Goal: Download file/media

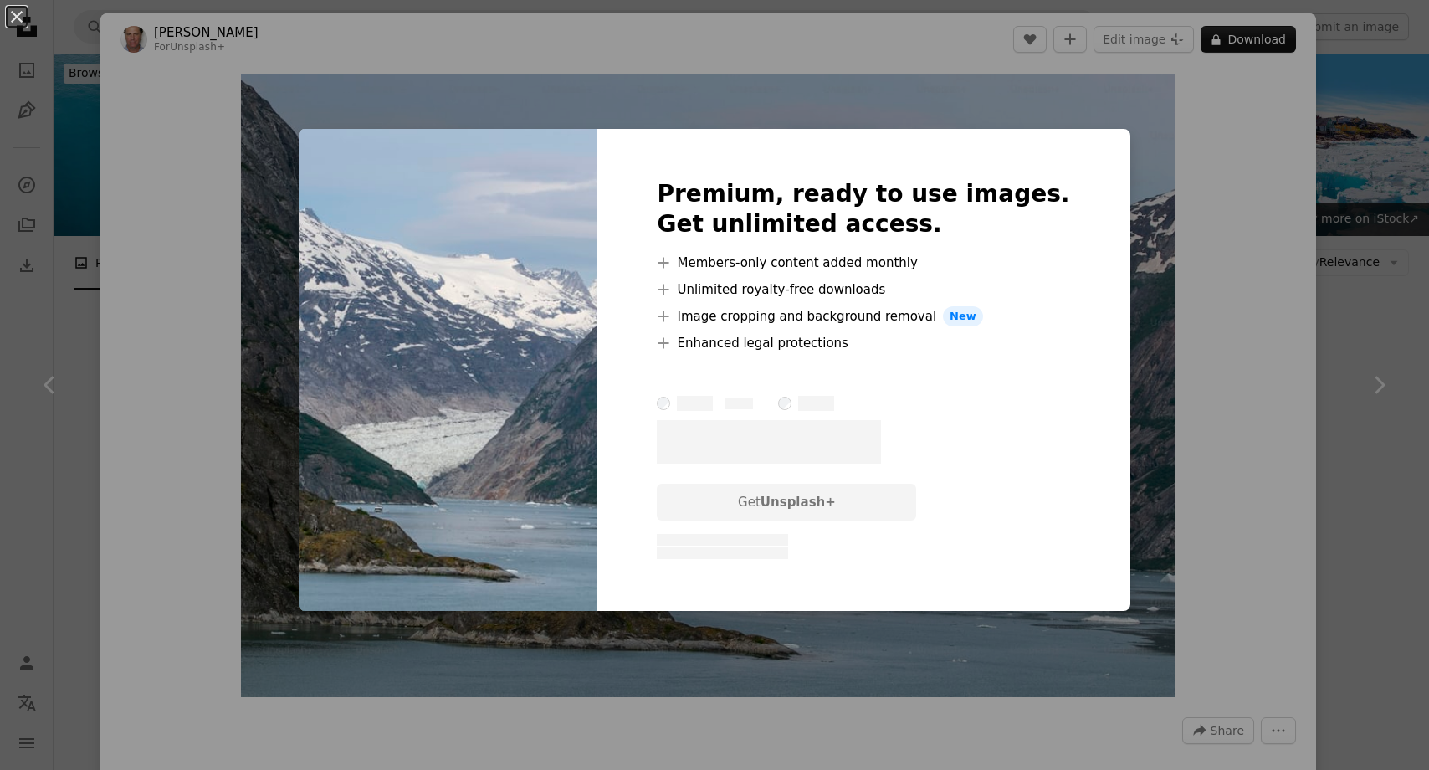
scroll to position [2346, 0]
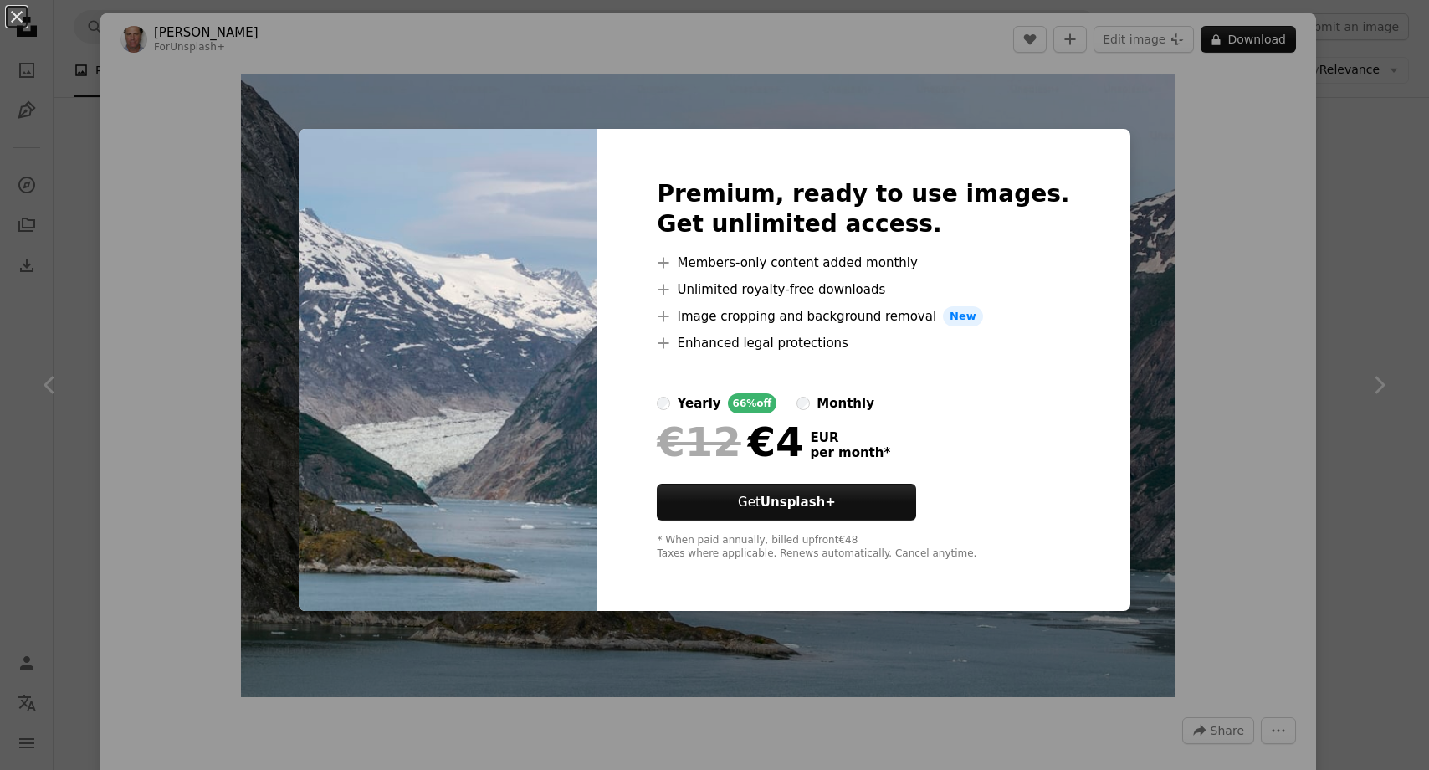
click at [1240, 258] on div "An X shape Premium, ready to use images. Get unlimited access. A plus sign Memb…" at bounding box center [714, 385] width 1429 height 770
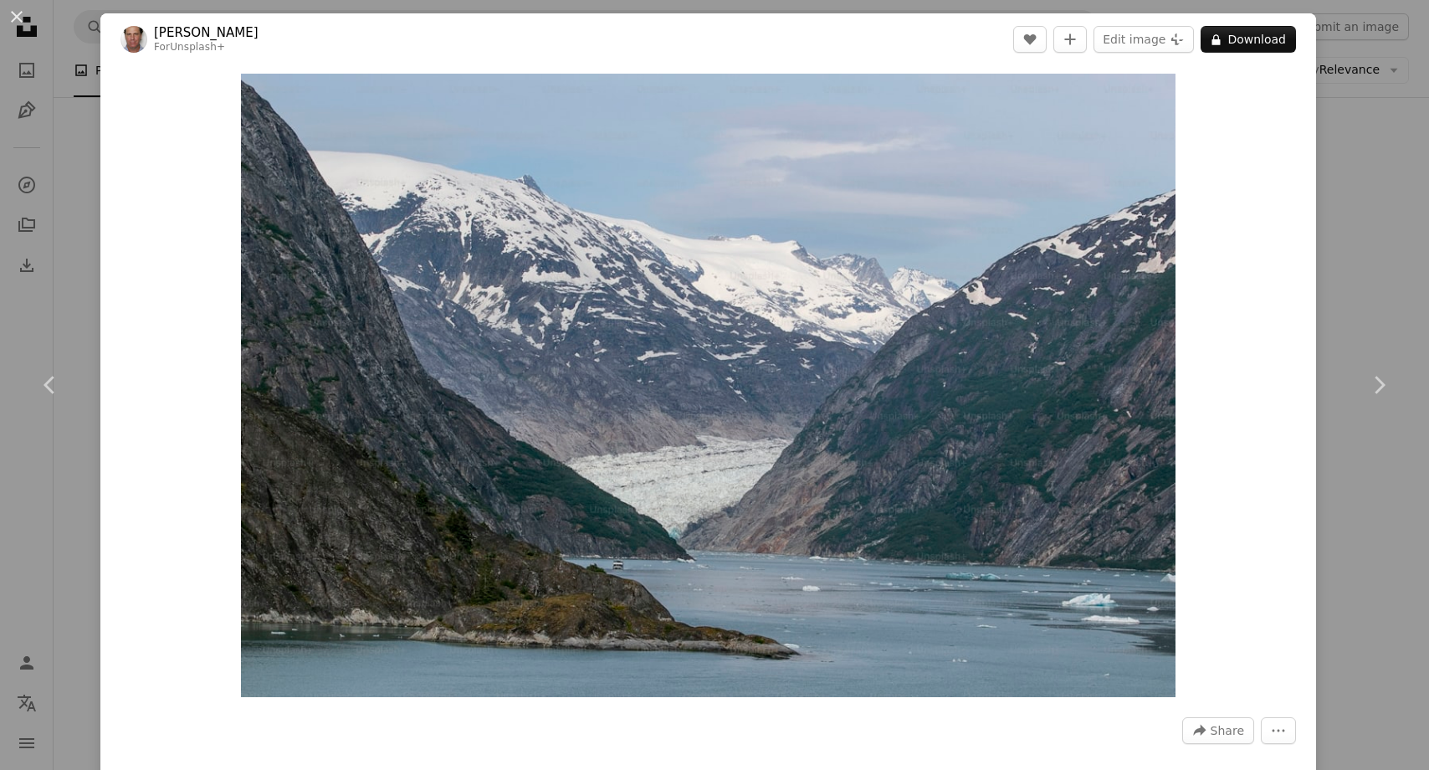
click at [1389, 279] on div "An X shape Chevron left Chevron right [PERSON_NAME] For Unsplash+ A heart A plu…" at bounding box center [714, 385] width 1429 height 770
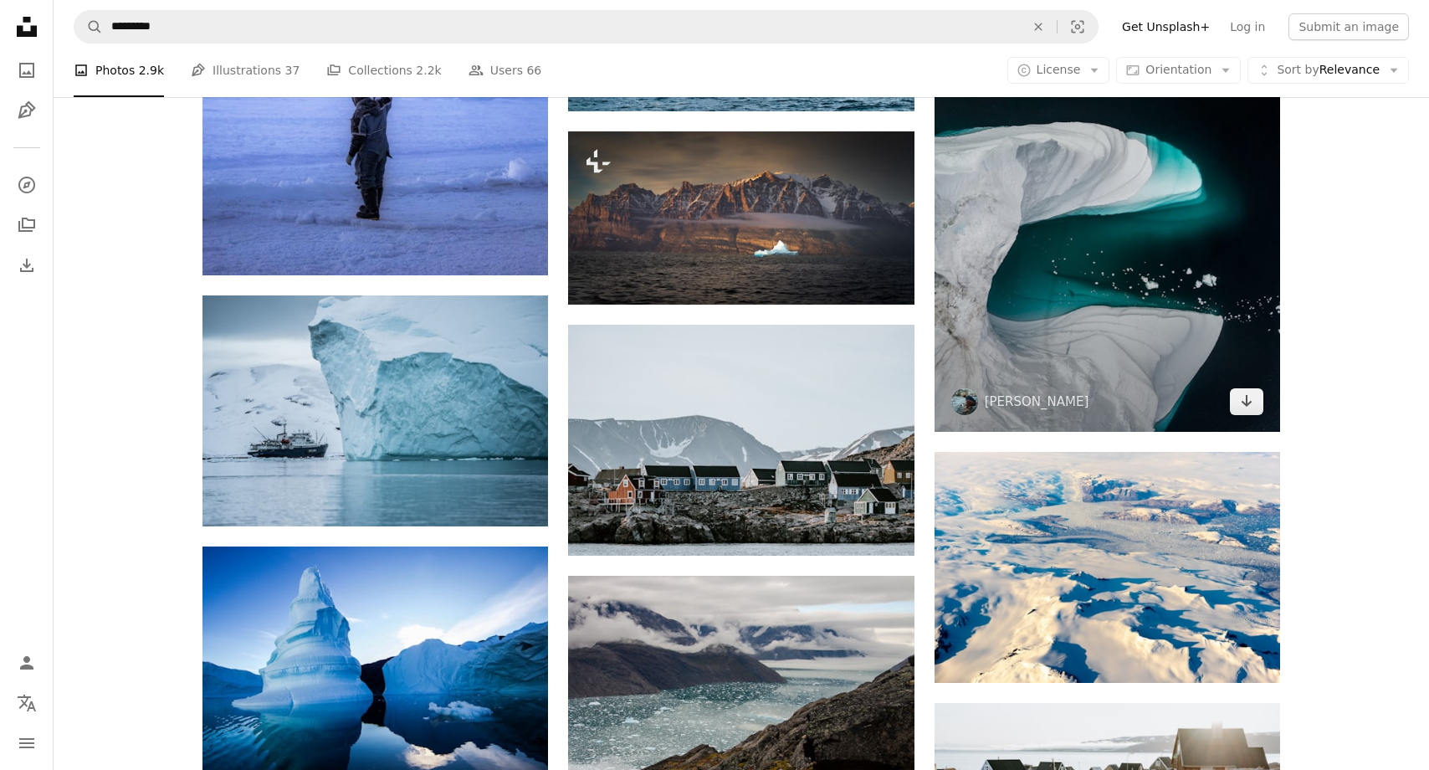
scroll to position [2801, 0]
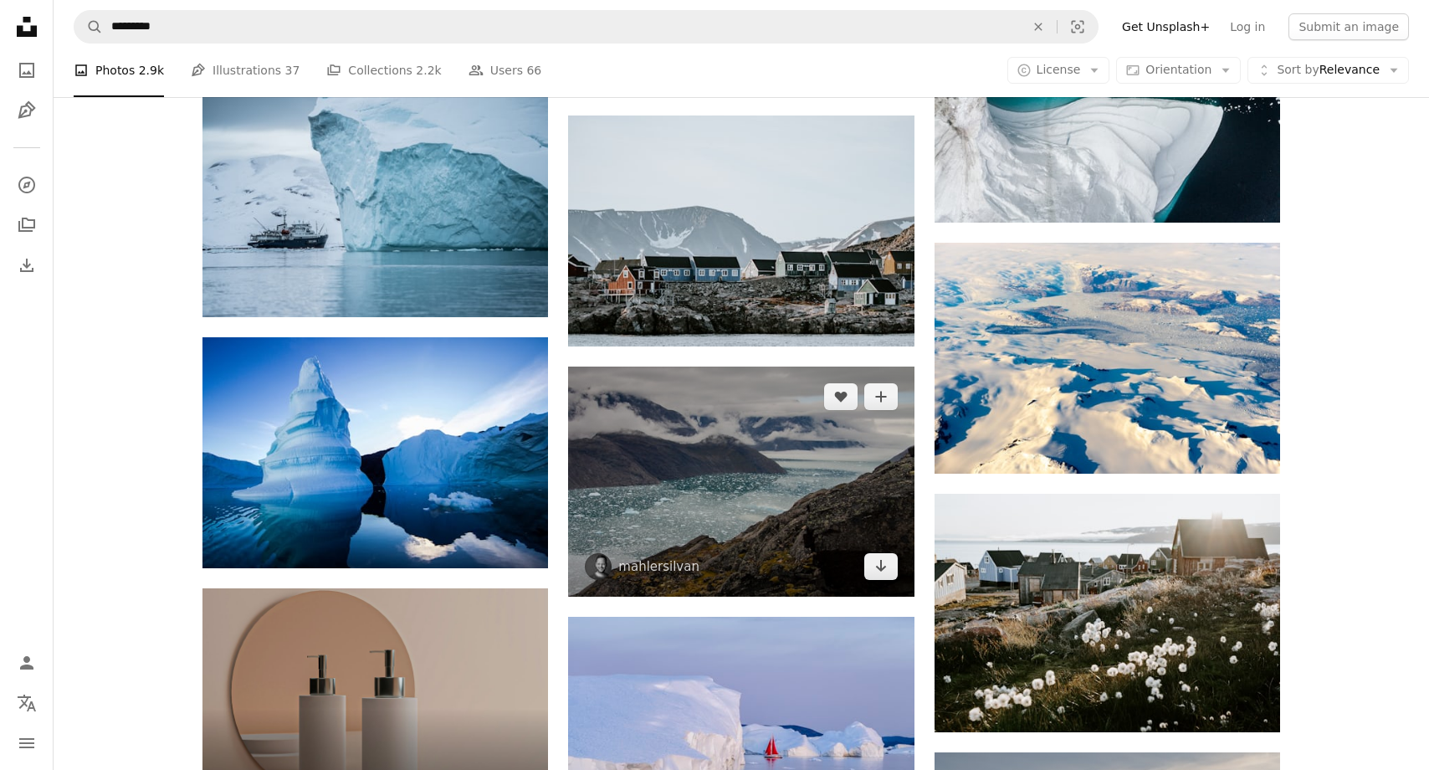
click at [647, 464] on img at bounding box center [741, 481] width 346 height 230
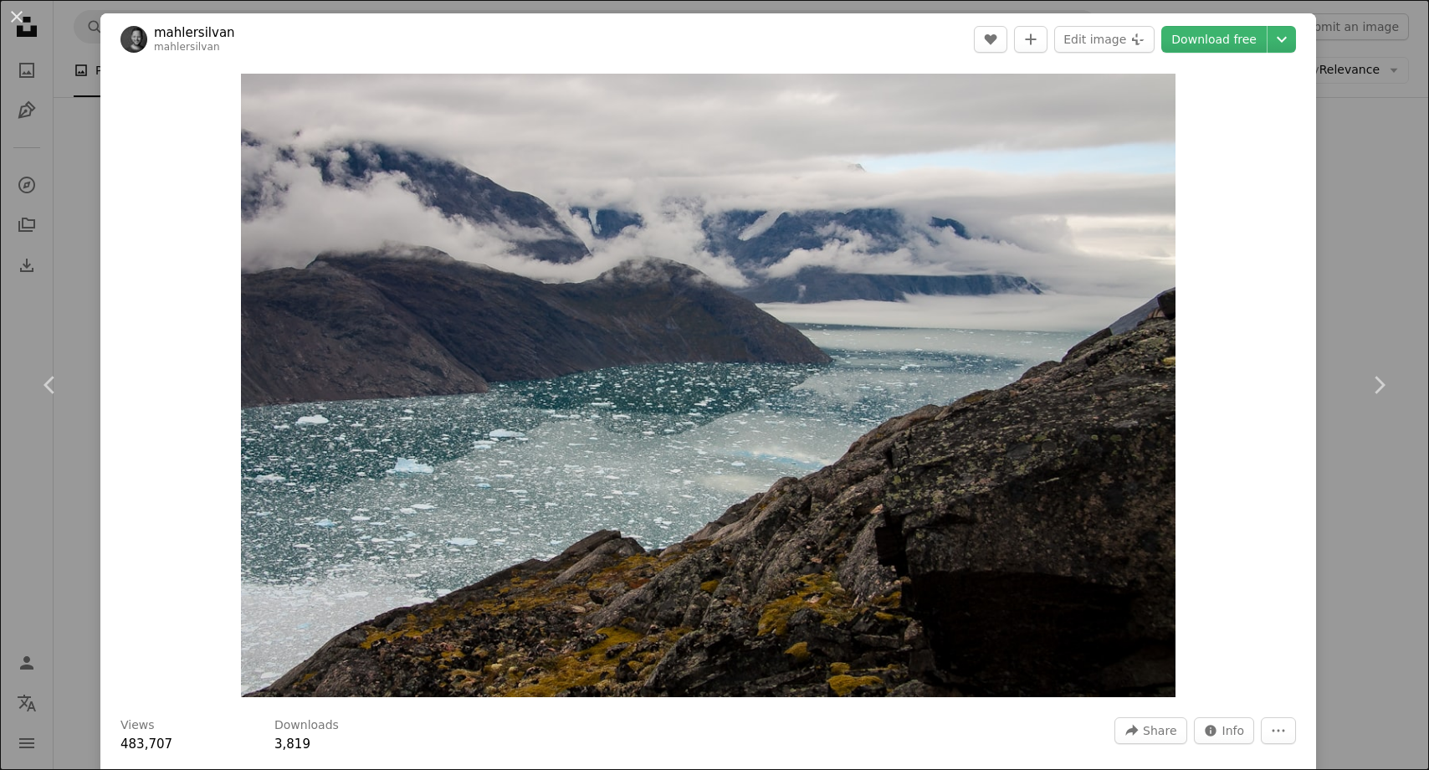
click at [1377, 230] on div "An X shape Chevron left Chevron right mahlersilvan mahlersilvan A heart A plus …" at bounding box center [714, 385] width 1429 height 770
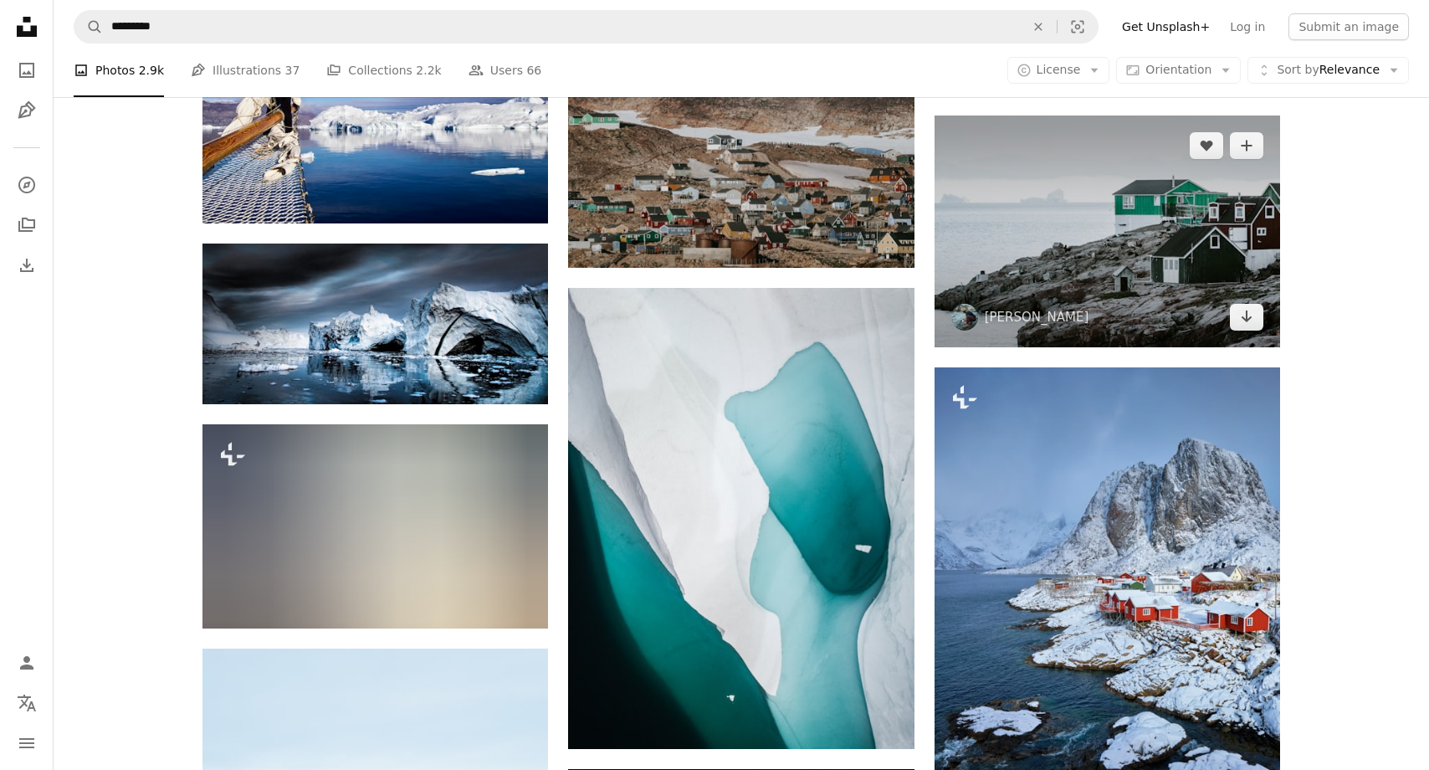
scroll to position [9316, 0]
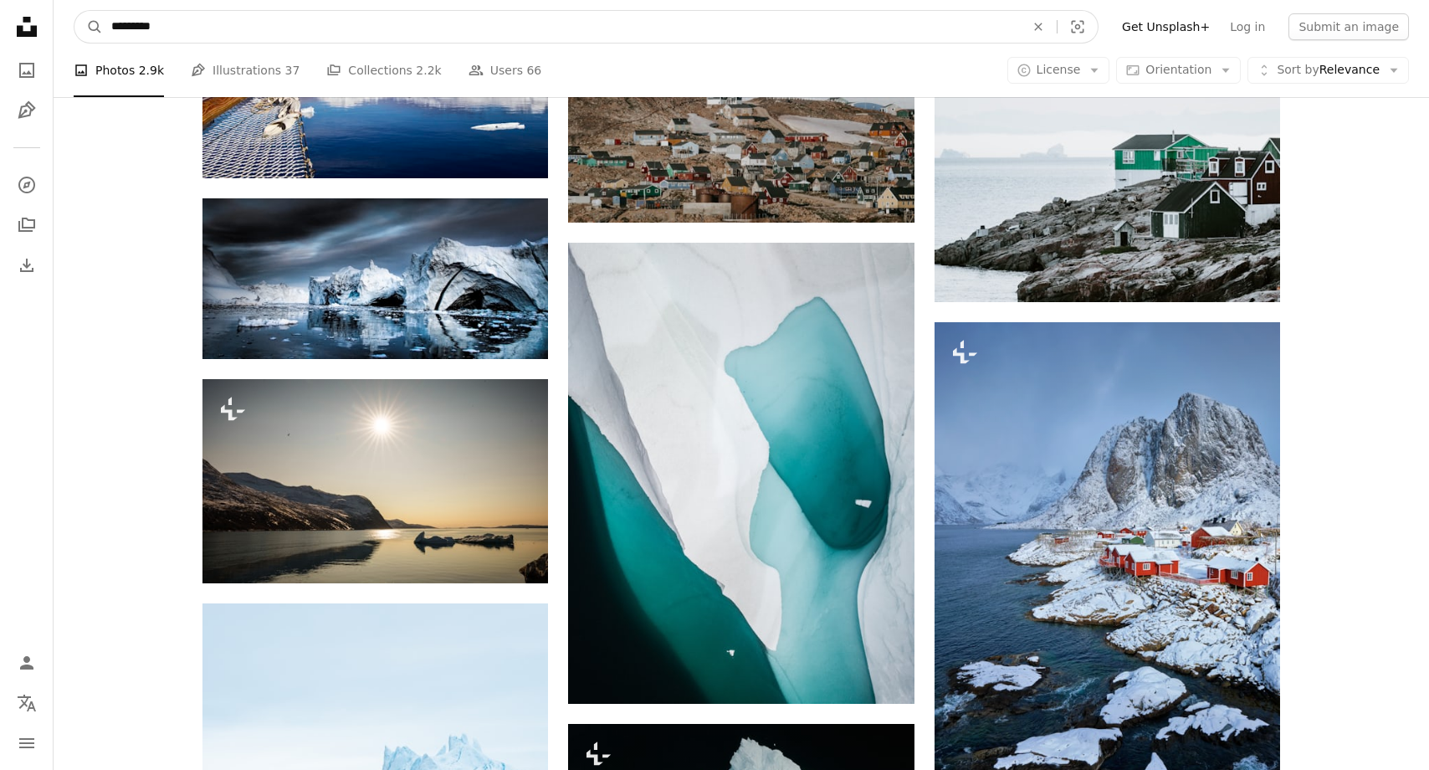
click at [218, 30] on input "*********" at bounding box center [561, 27] width 917 height 32
paste input "******"
type input "**********"
click at [89, 27] on button "A magnifying glass" at bounding box center [88, 27] width 28 height 32
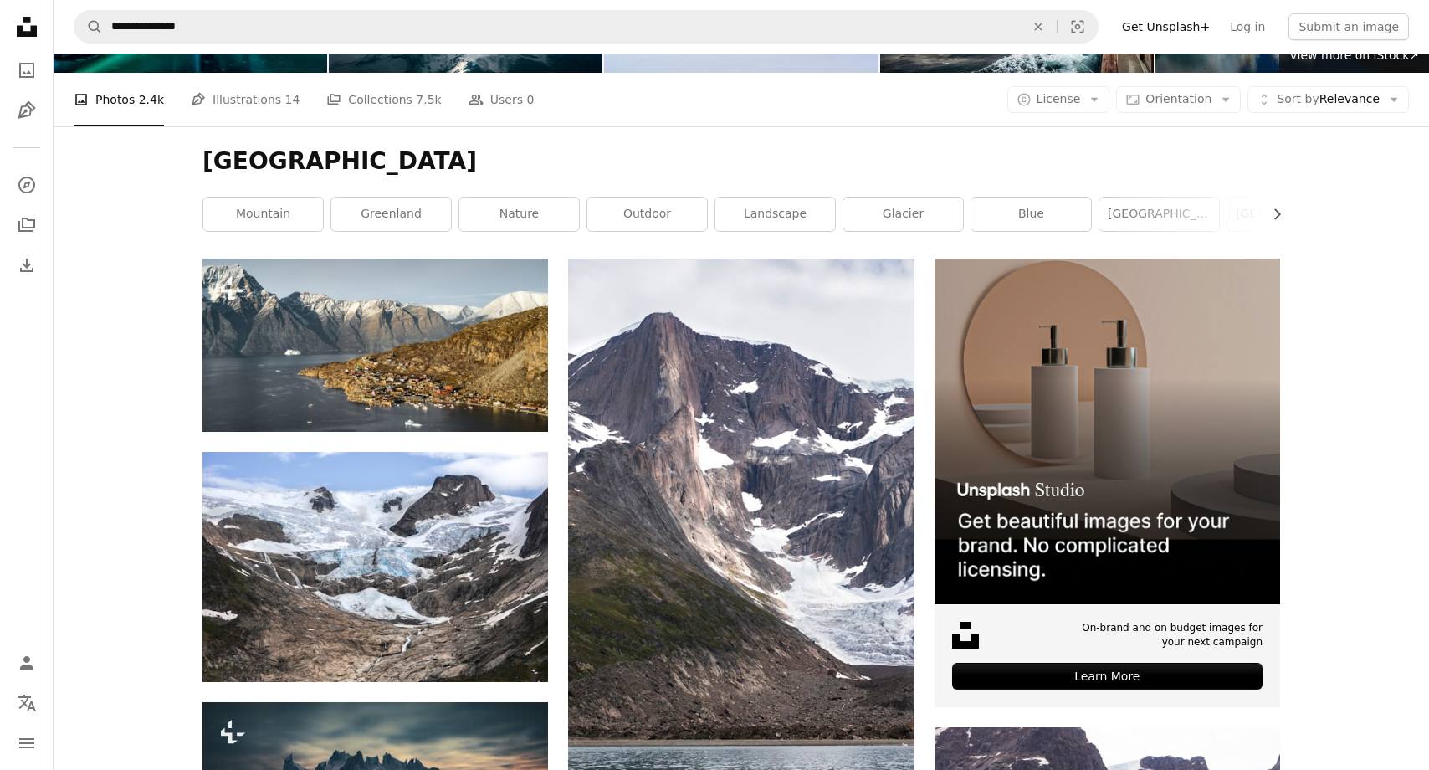
scroll to position [63, 0]
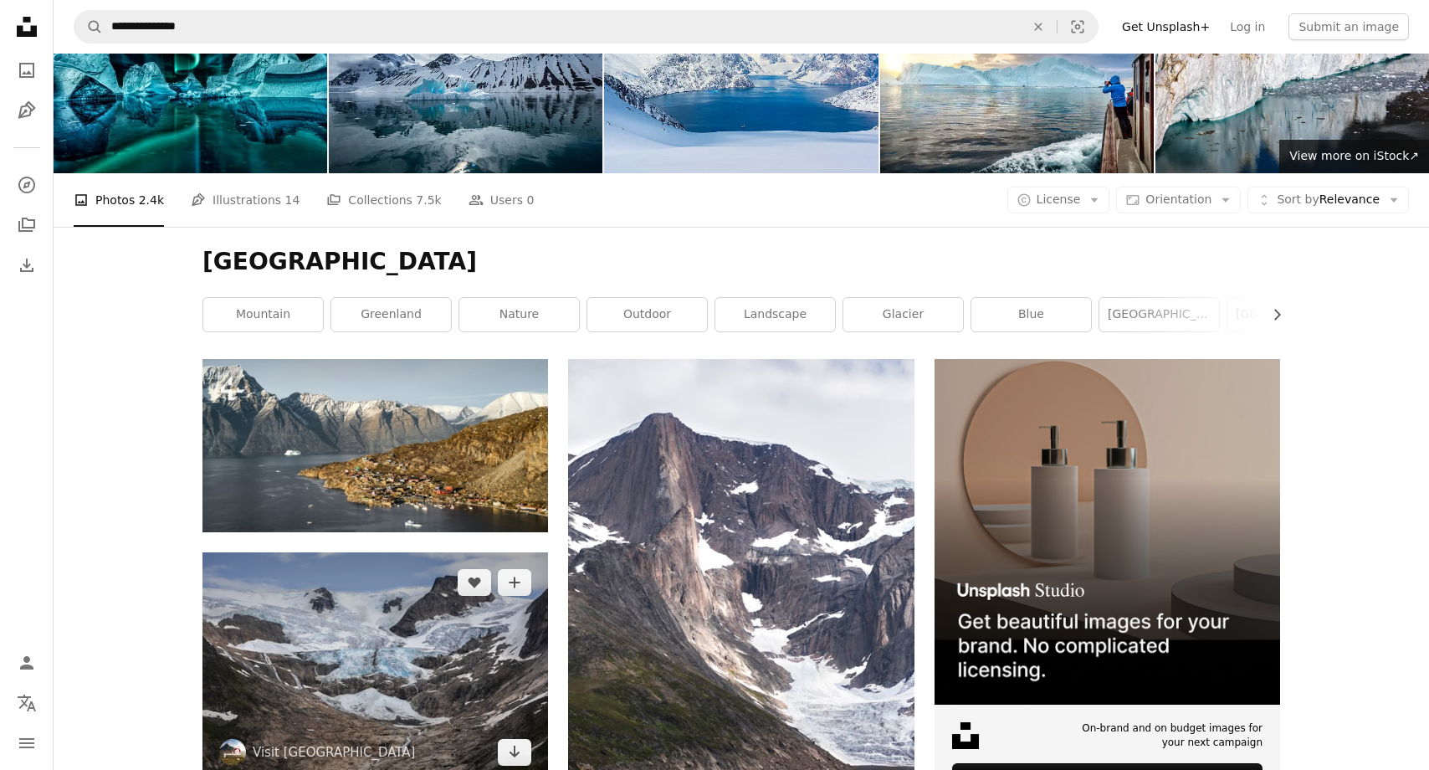
click at [381, 686] on img at bounding box center [375, 667] width 346 height 230
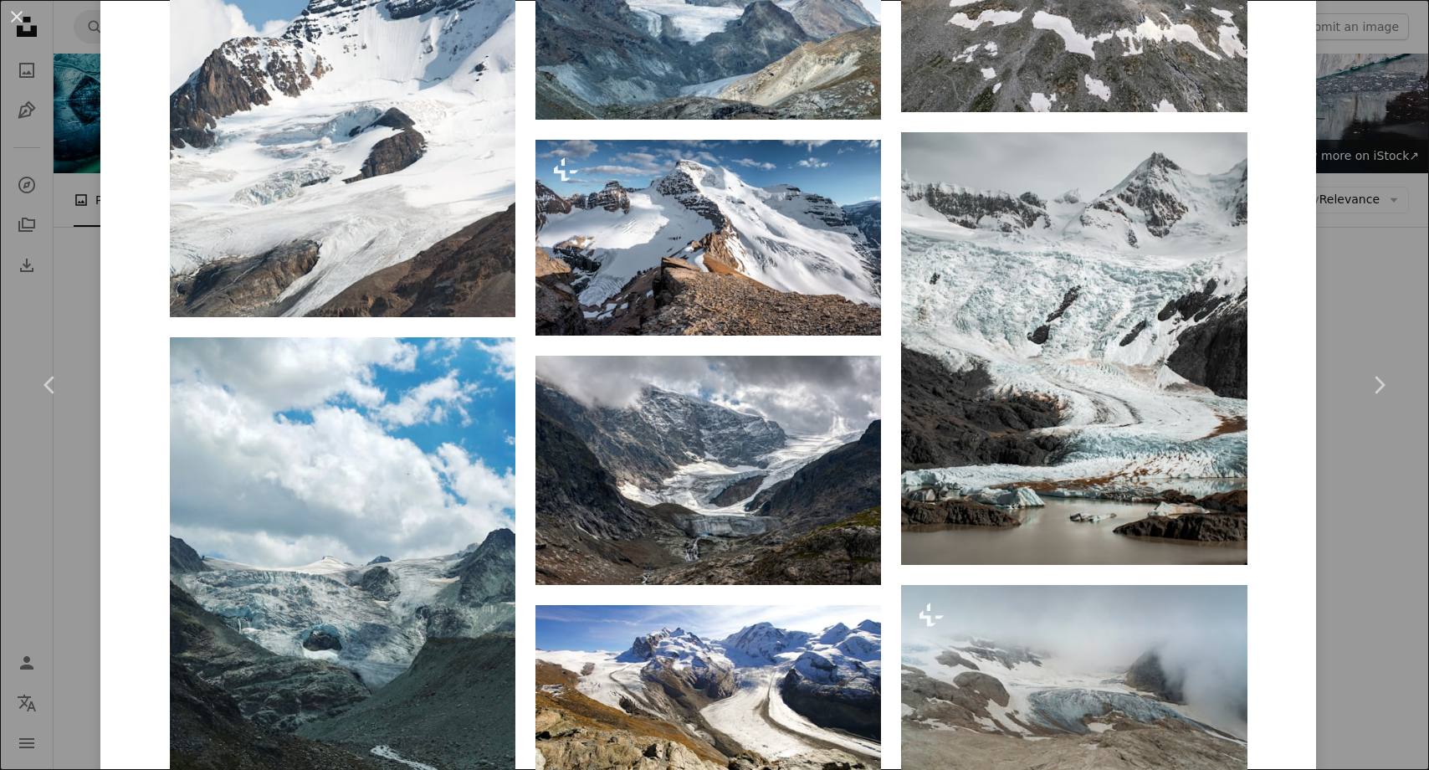
scroll to position [1776, 0]
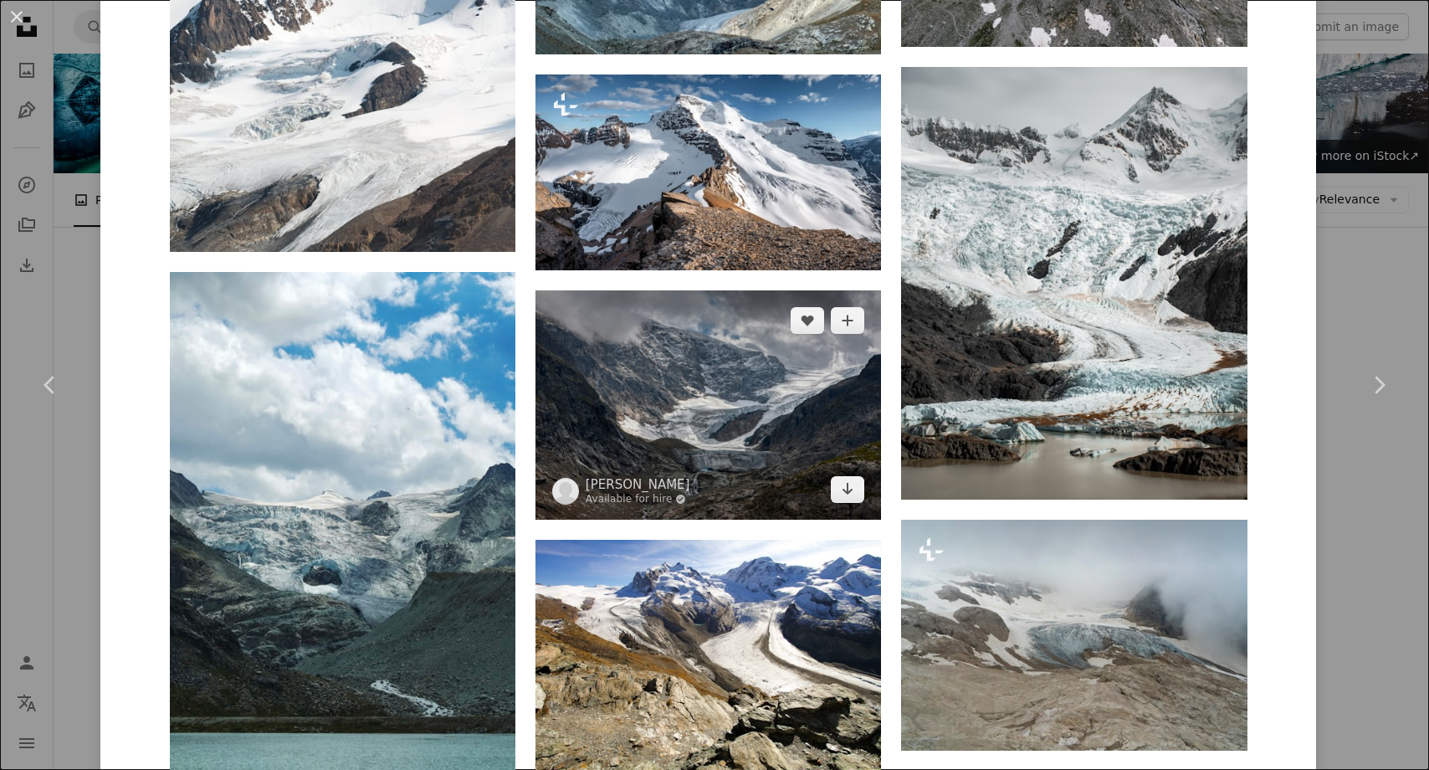
click at [722, 454] on img at bounding box center [709, 404] width 346 height 229
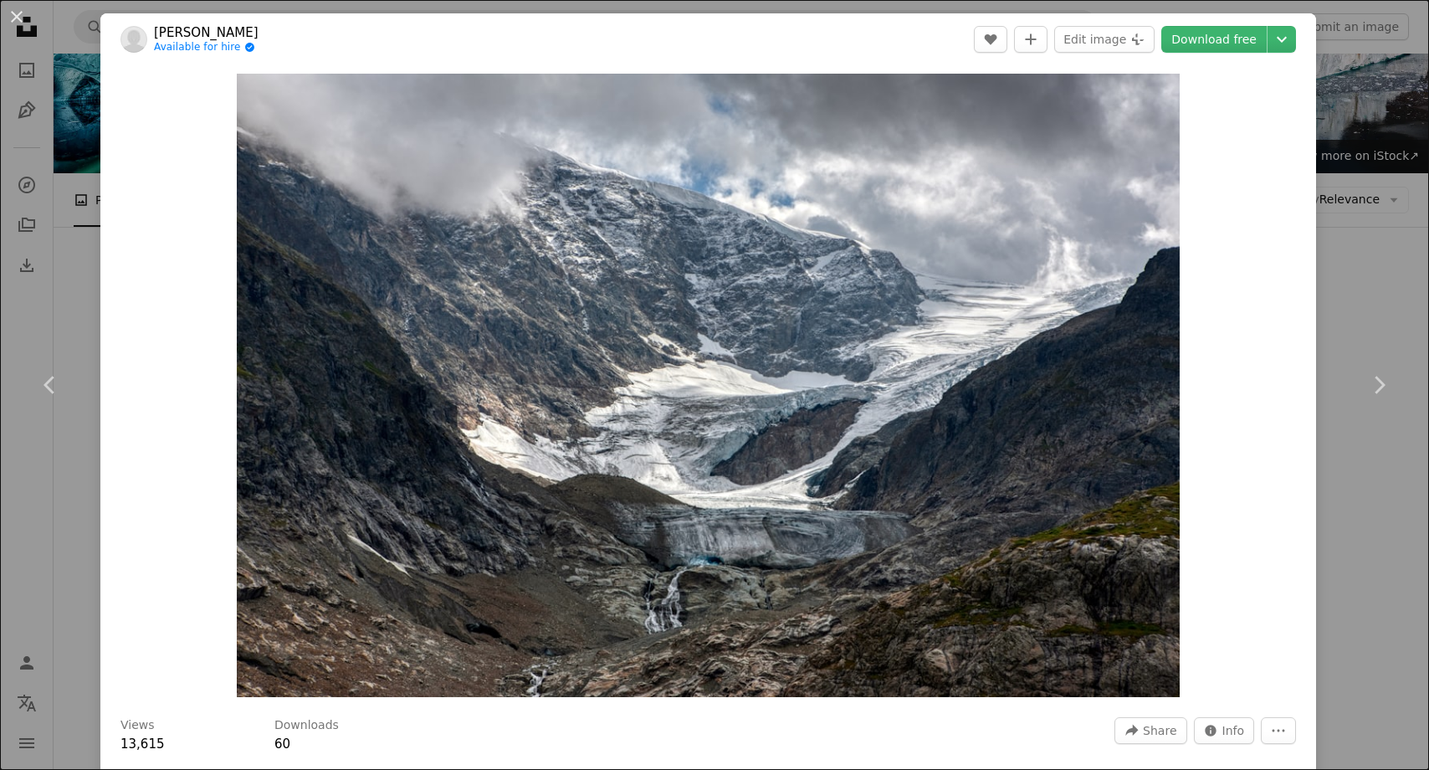
click at [1368, 279] on div "An X shape Chevron left Chevron right [PERSON_NAME] Available for hire A checkm…" at bounding box center [714, 385] width 1429 height 770
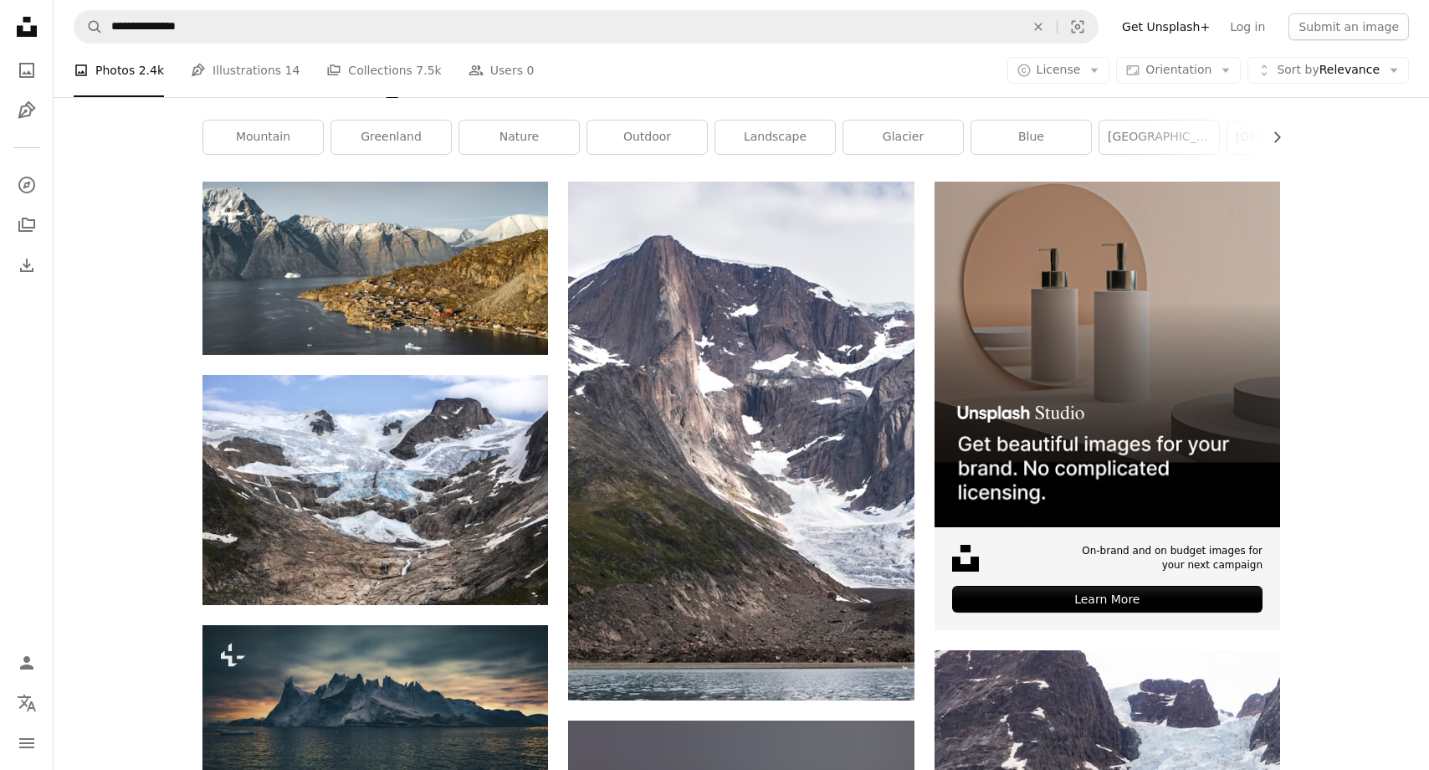
scroll to position [256, 0]
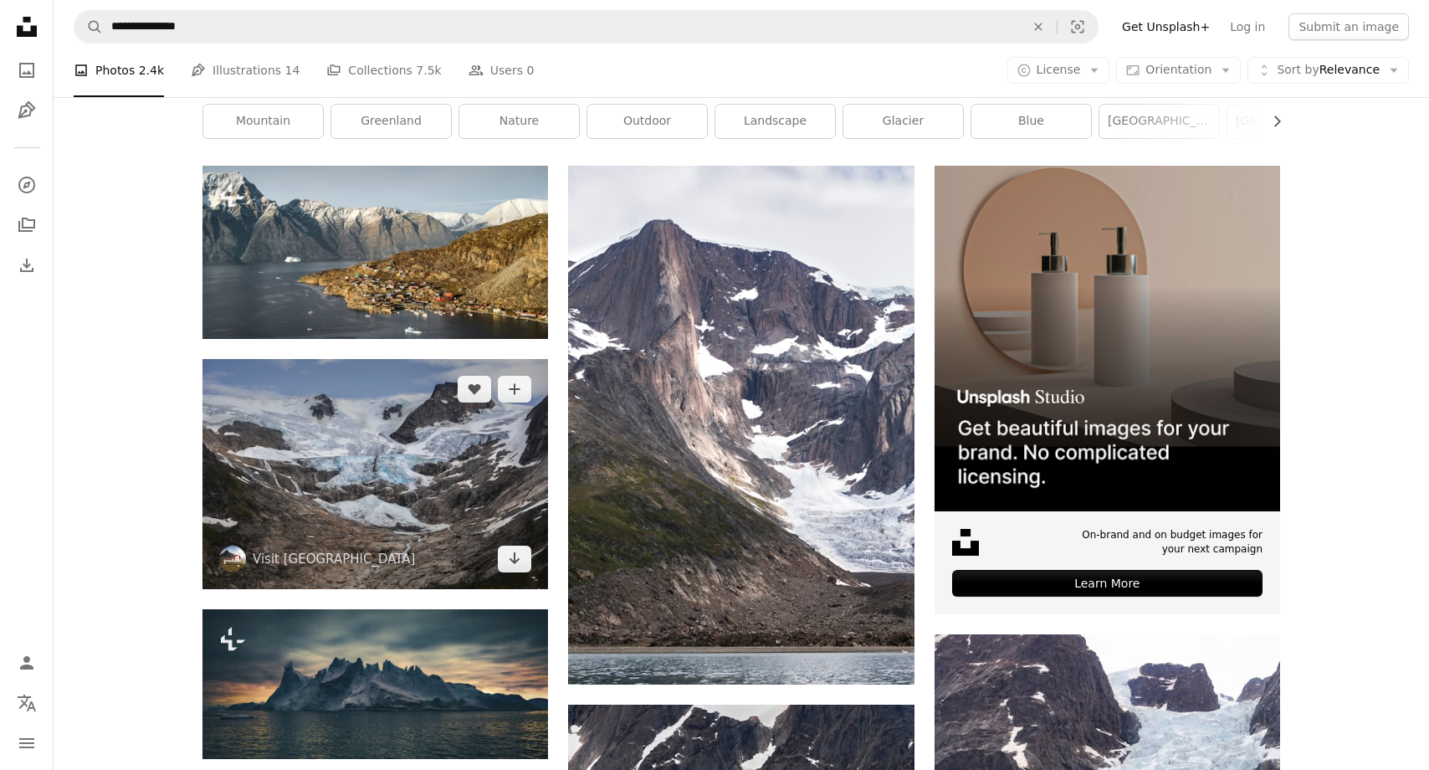
click at [395, 459] on img at bounding box center [375, 474] width 346 height 230
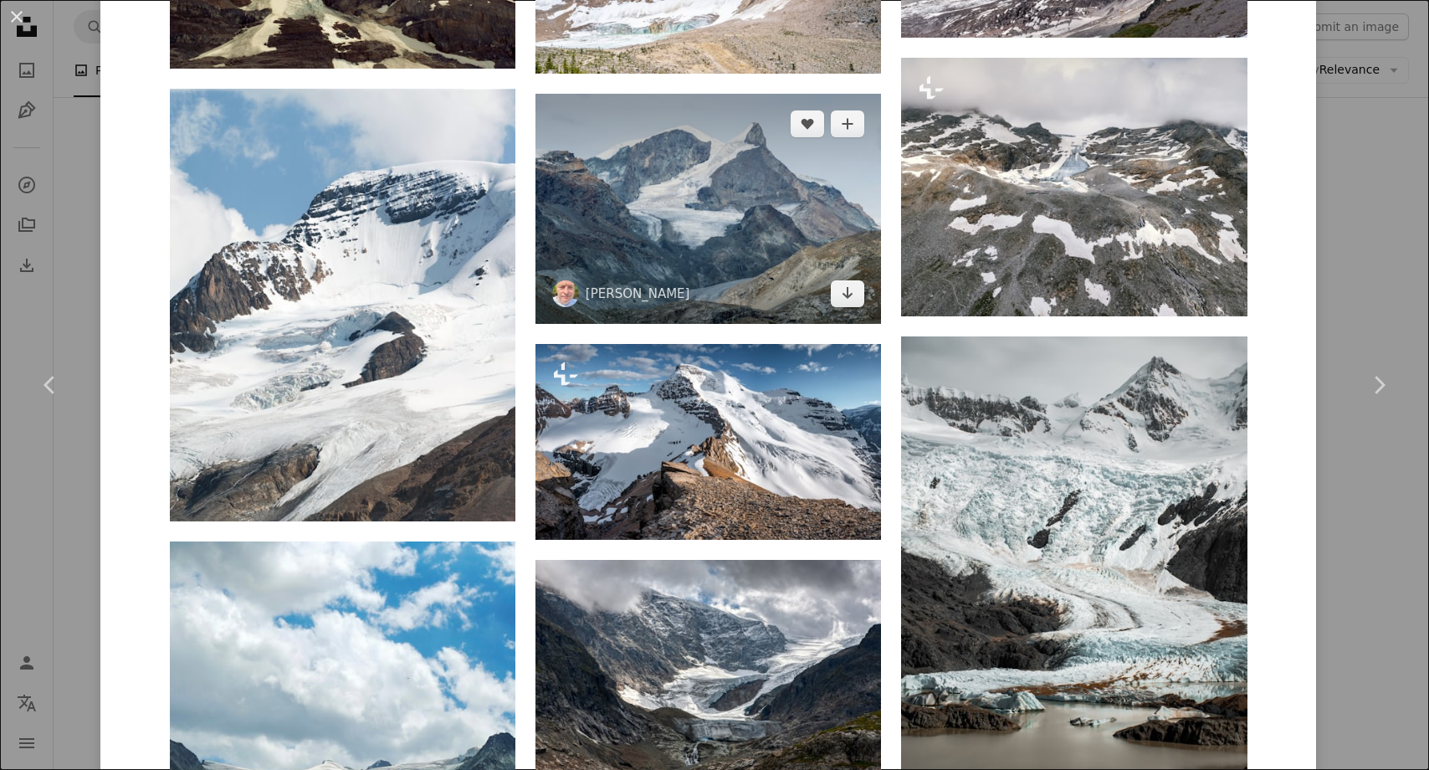
scroll to position [1745, 0]
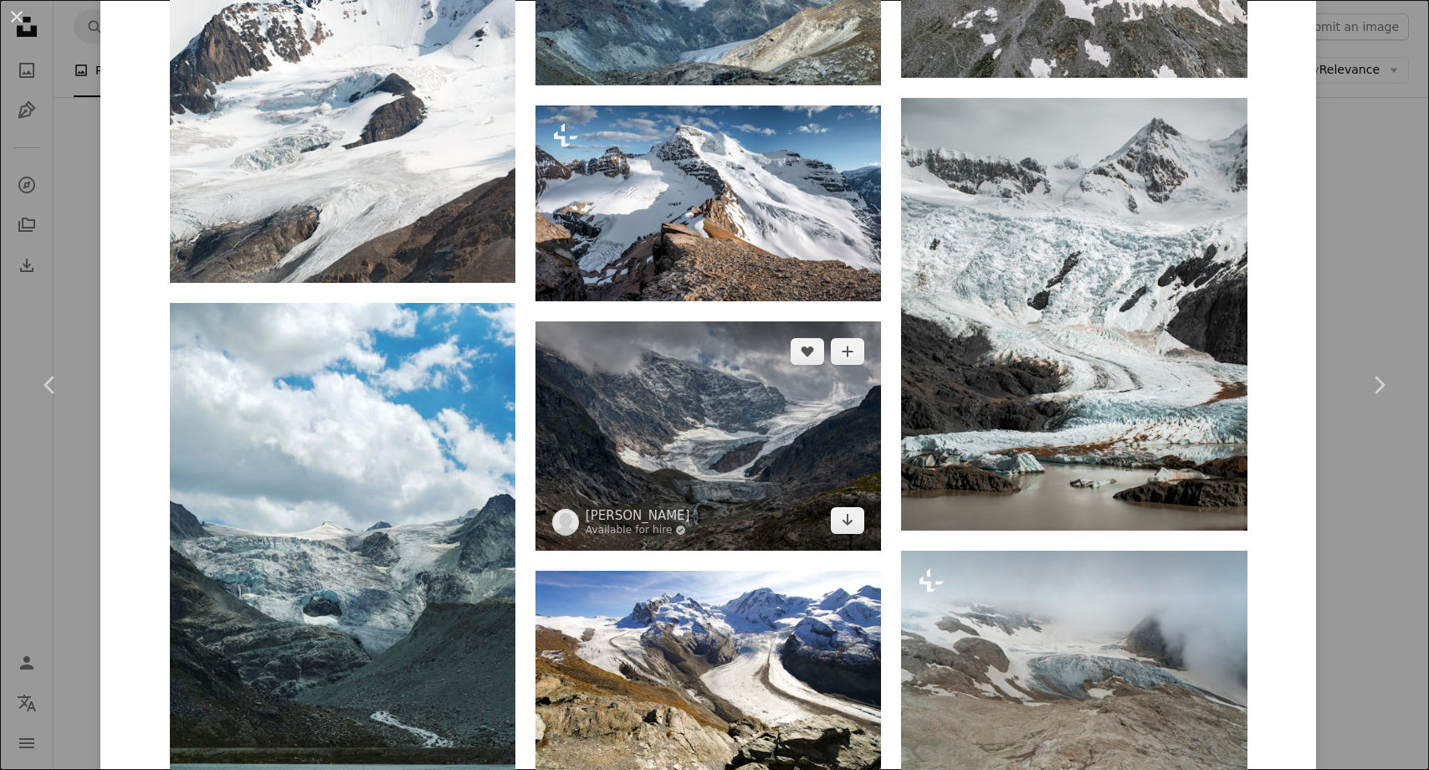
click at [794, 394] on img at bounding box center [709, 435] width 346 height 229
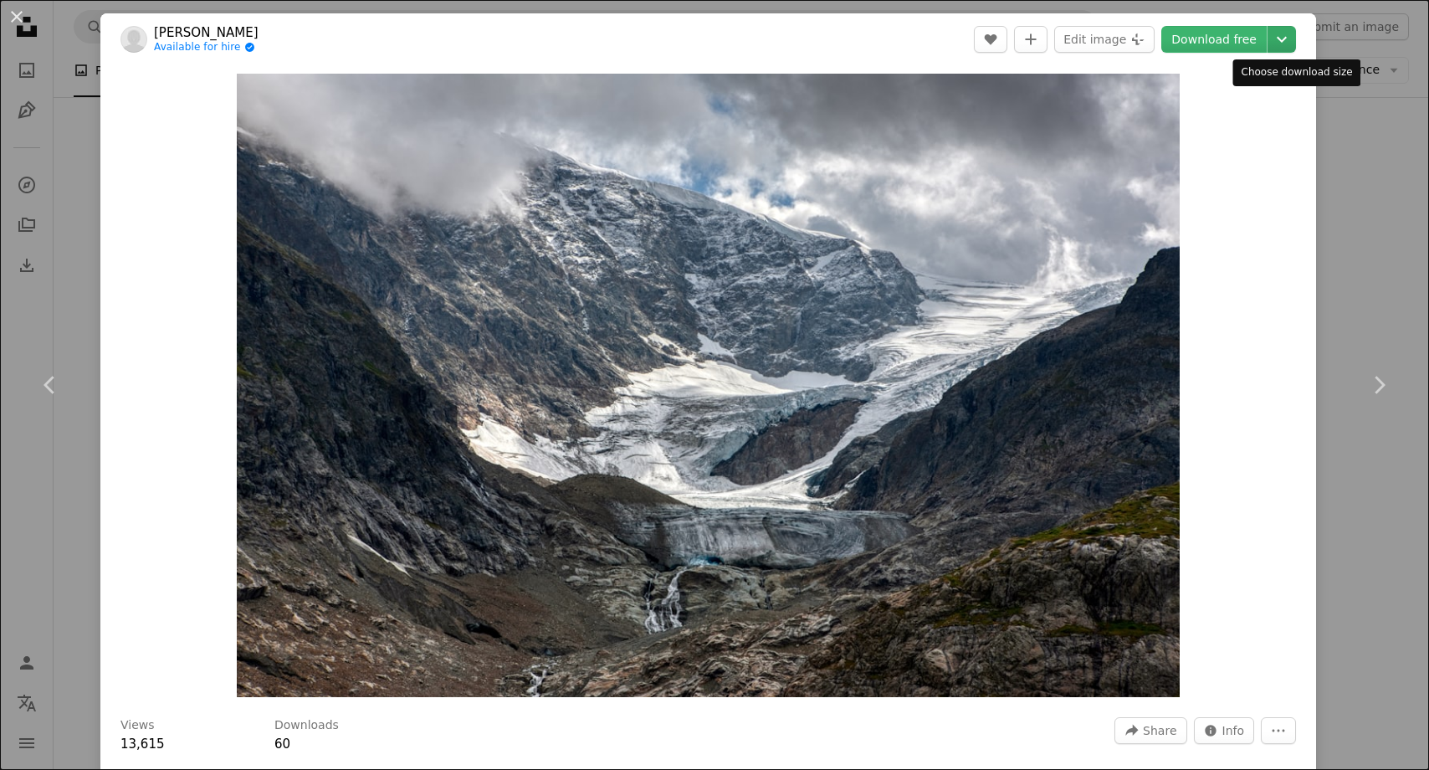
click at [1294, 38] on icon "Chevron down" at bounding box center [1282, 39] width 27 height 20
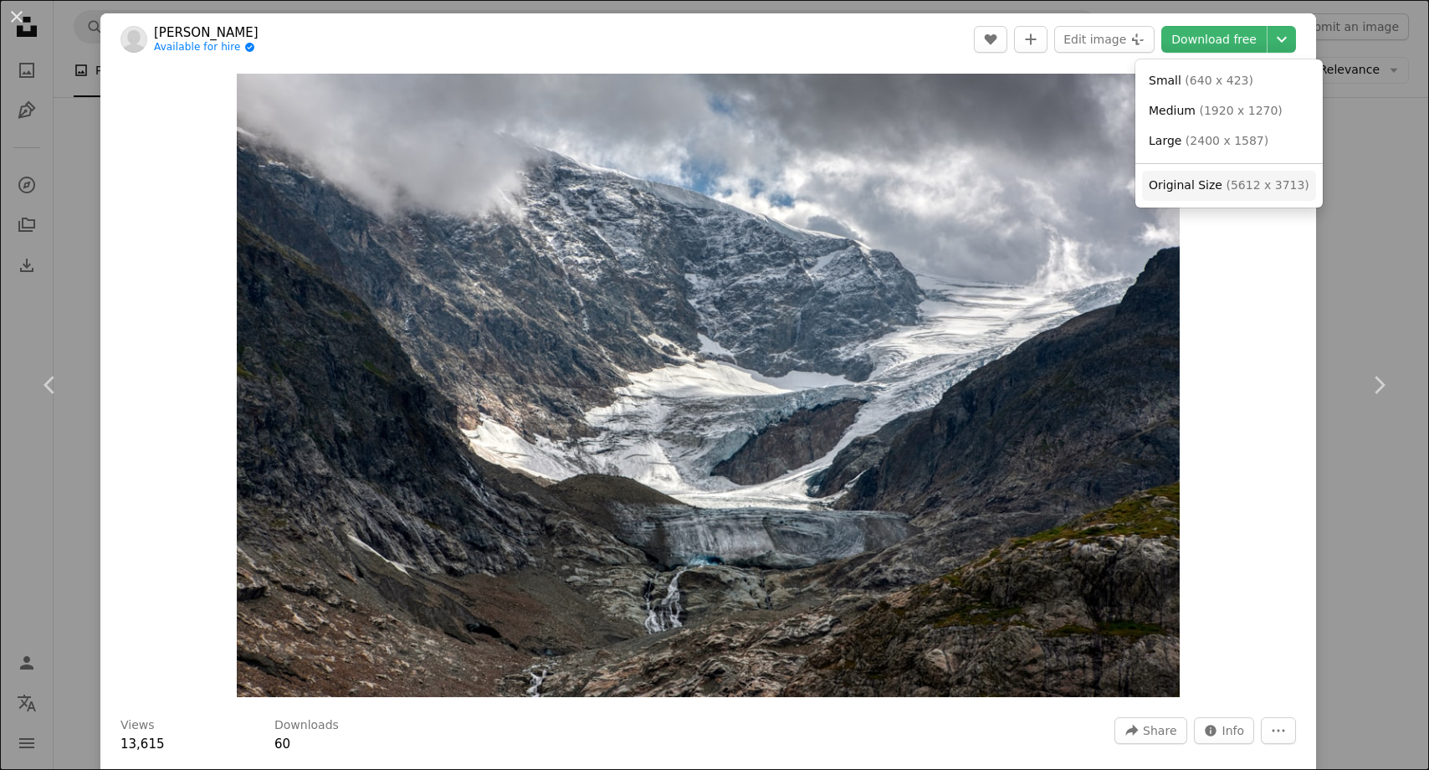
click at [1246, 177] on span "Original Size ( 5612 x 3713 )" at bounding box center [1229, 185] width 161 height 17
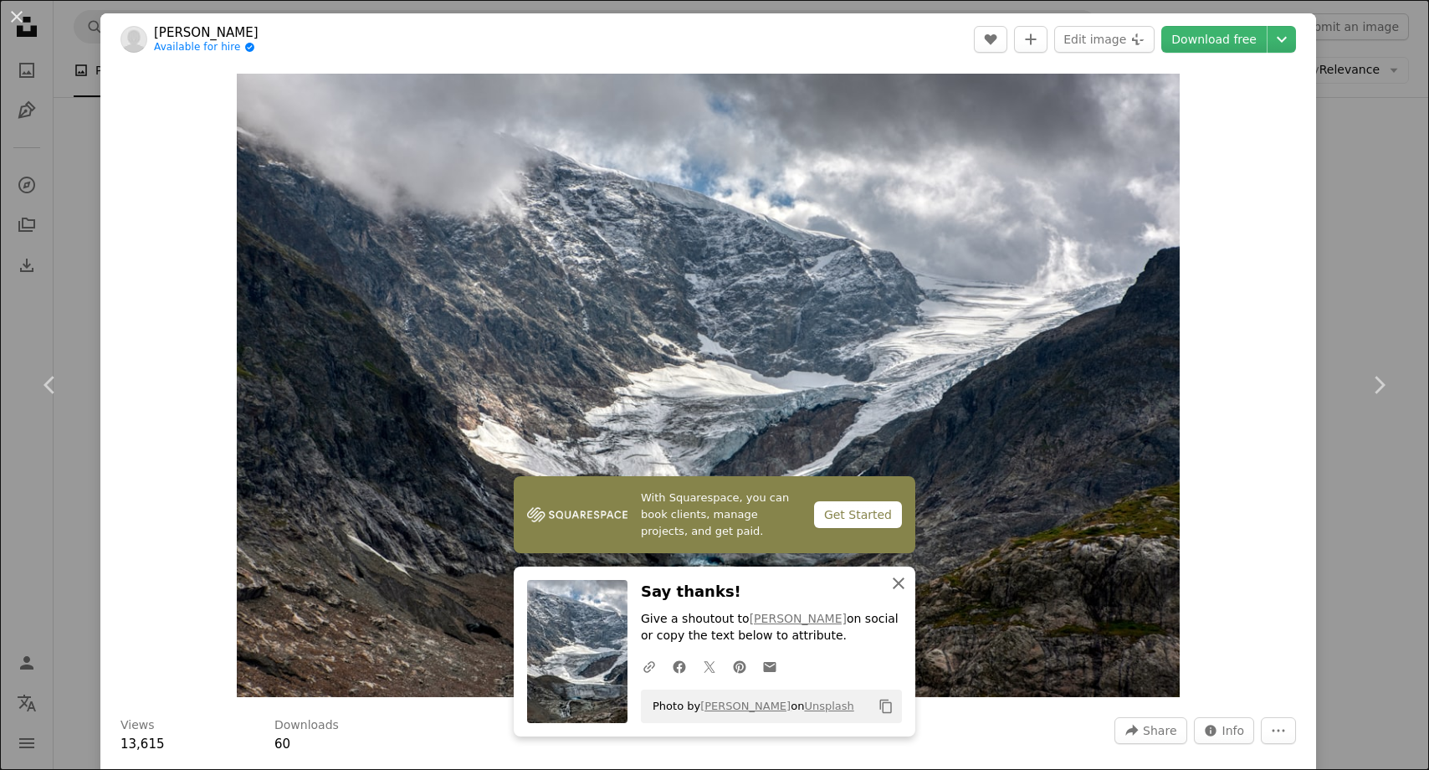
click at [900, 584] on icon "button" at bounding box center [899, 583] width 12 height 12
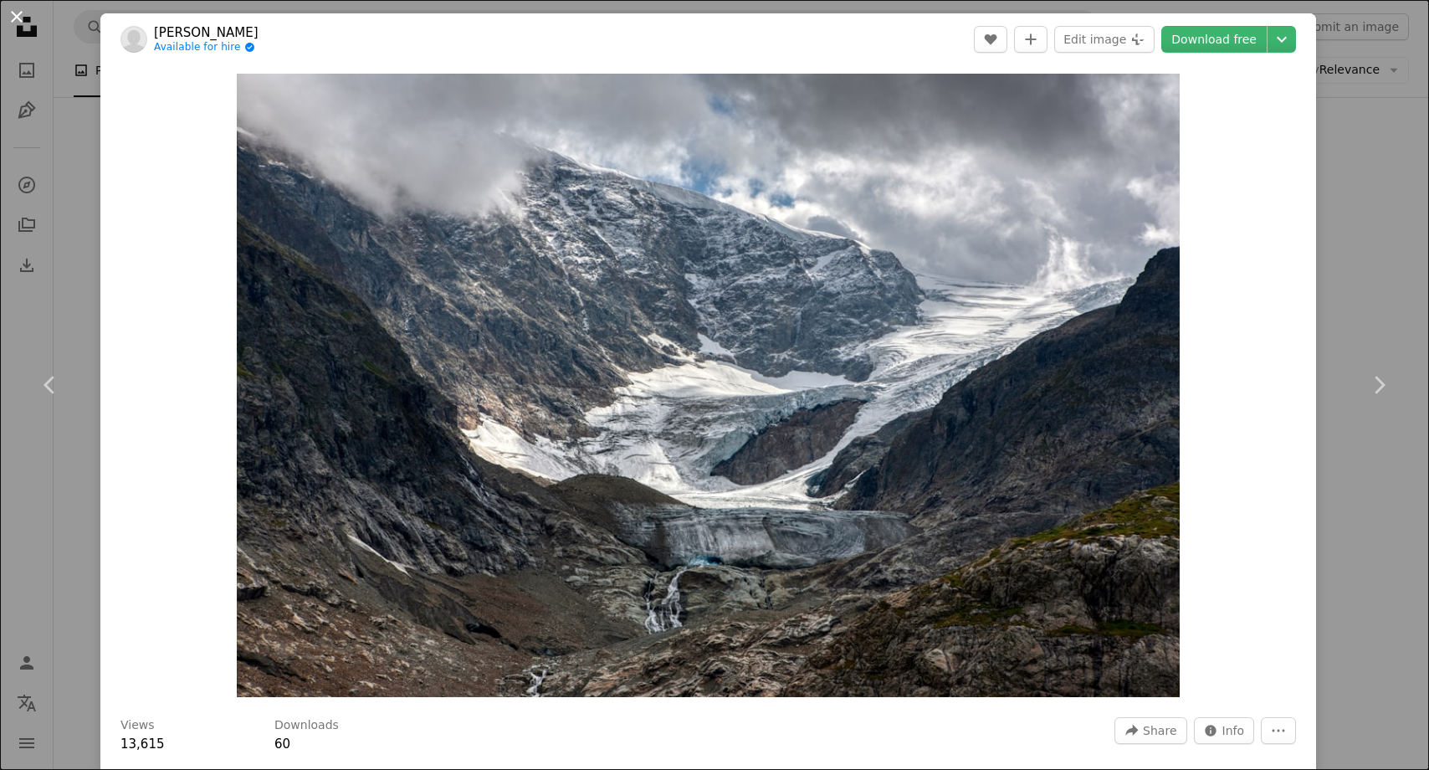
click at [13, 19] on button "An X shape" at bounding box center [17, 17] width 20 height 20
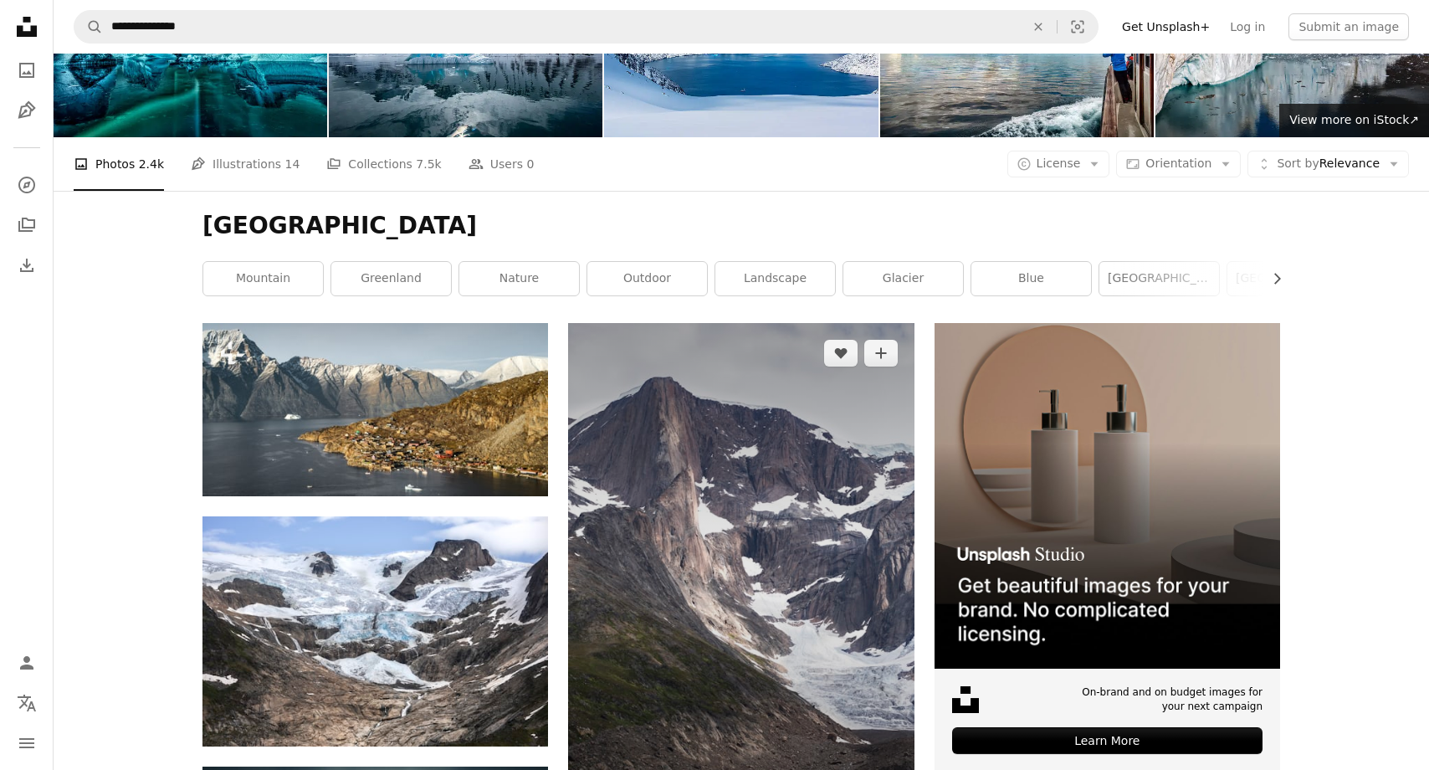
scroll to position [294, 0]
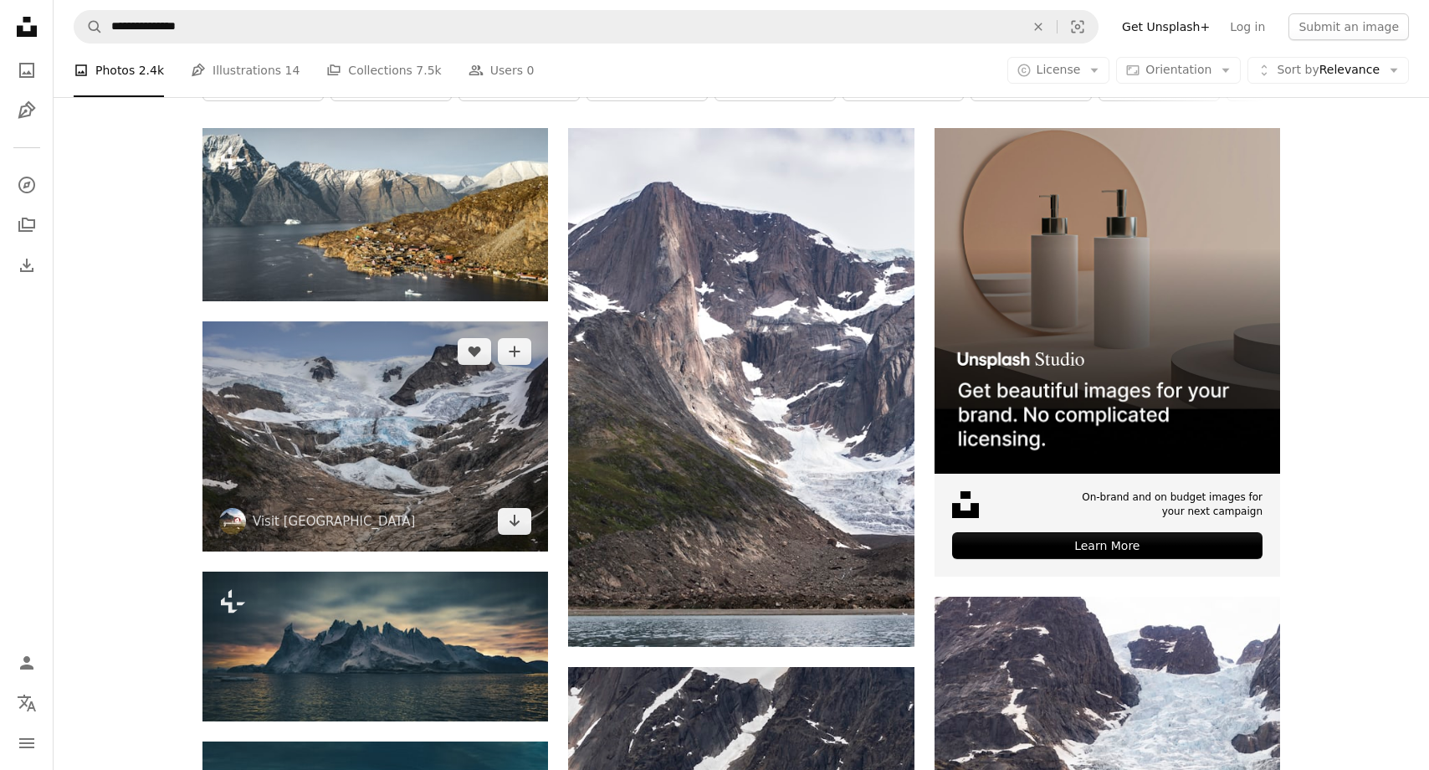
click at [299, 384] on img at bounding box center [375, 436] width 346 height 230
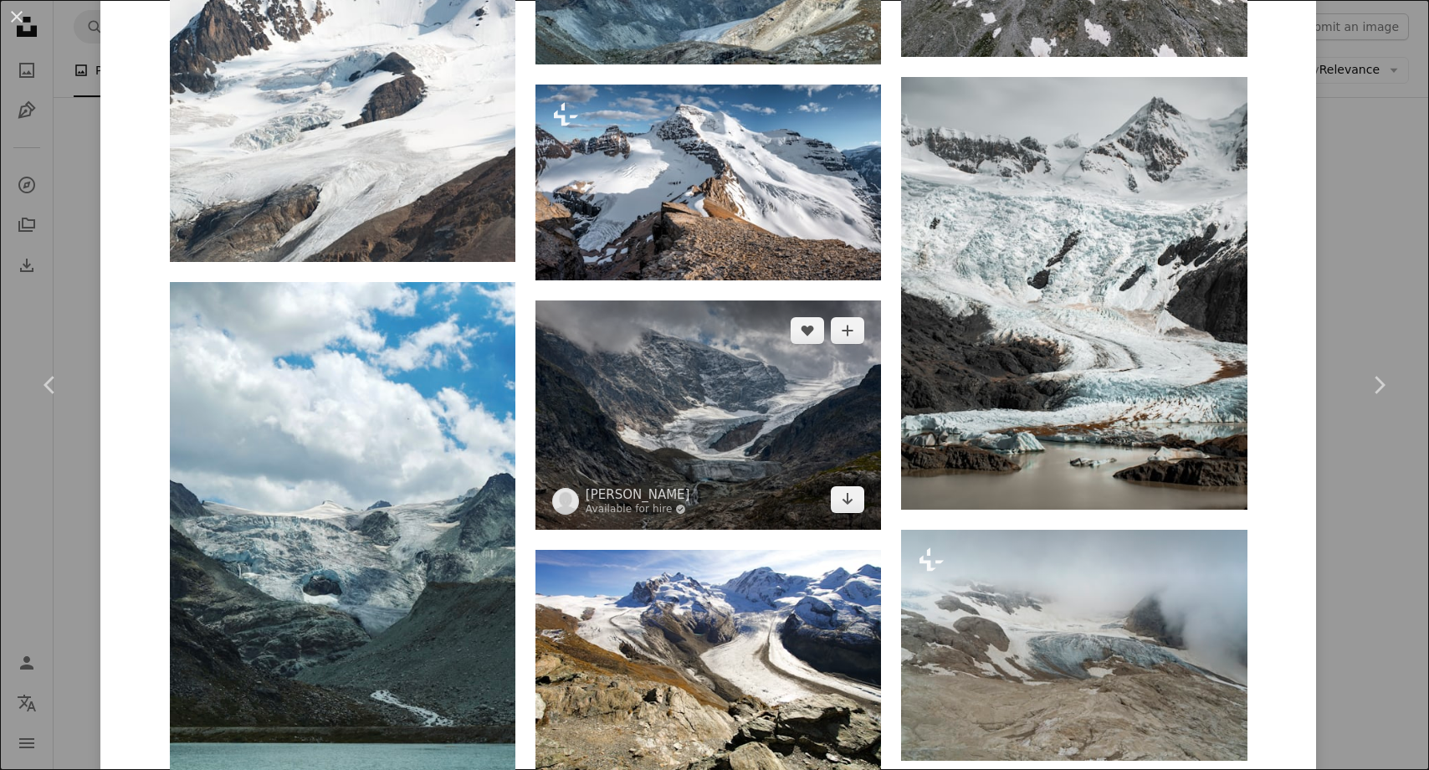
scroll to position [1925, 0]
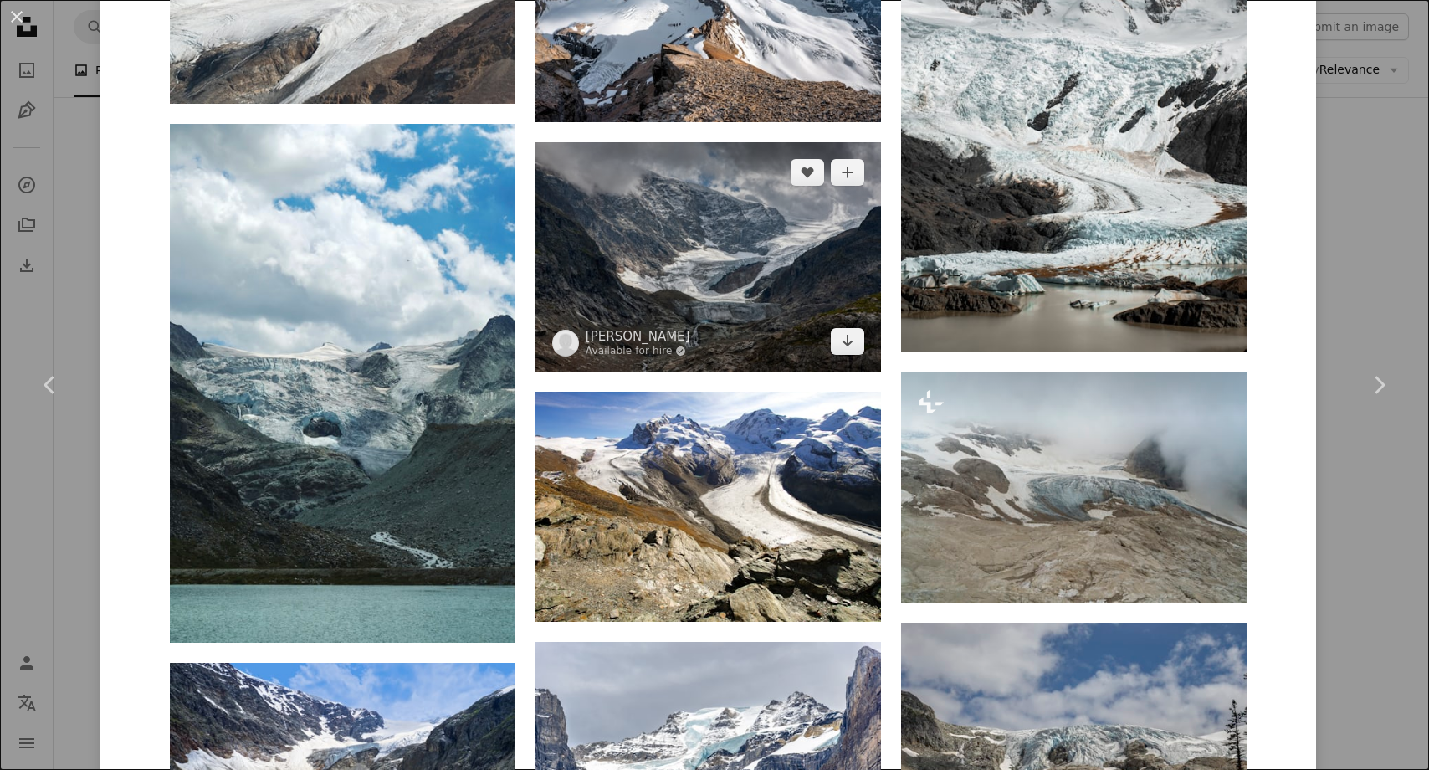
click at [703, 290] on img at bounding box center [709, 256] width 346 height 229
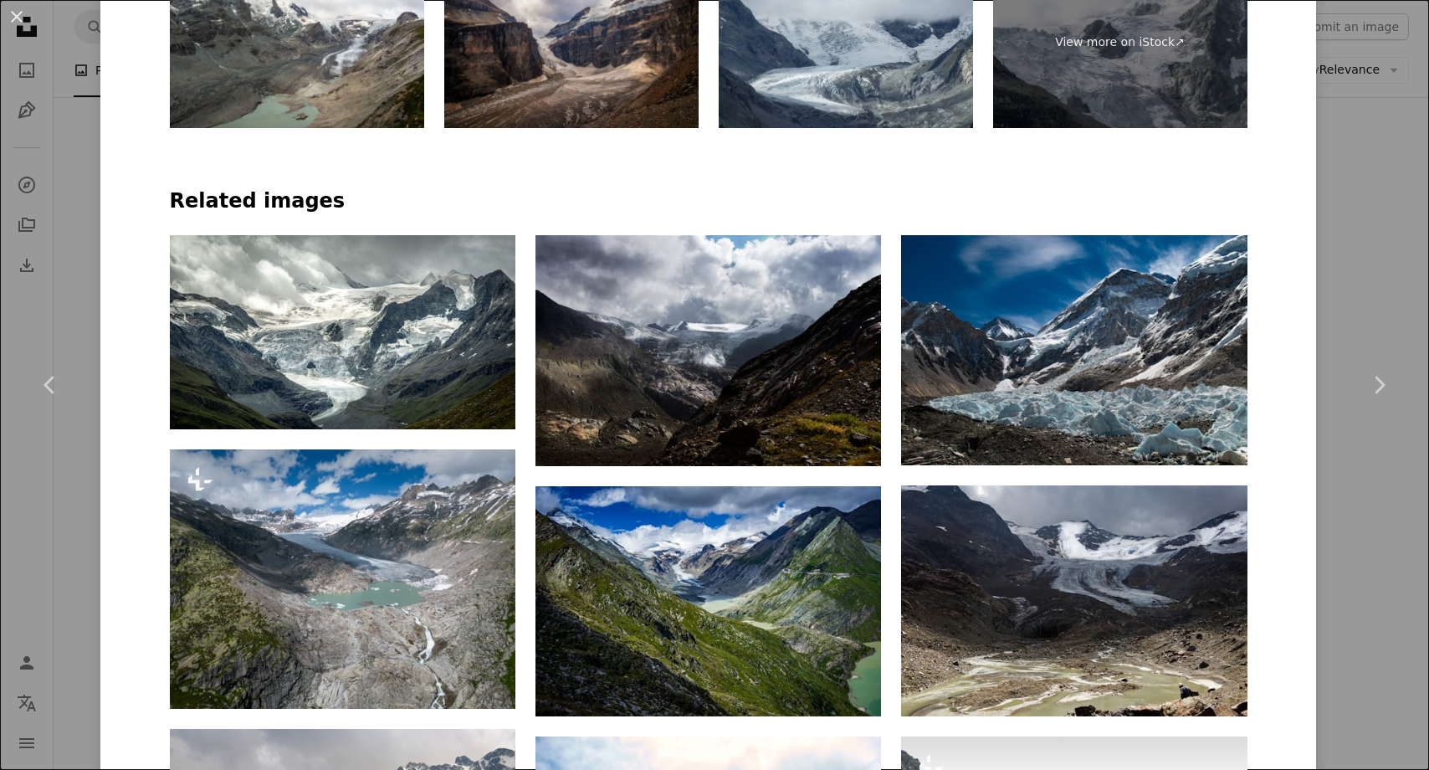
scroll to position [1089, 0]
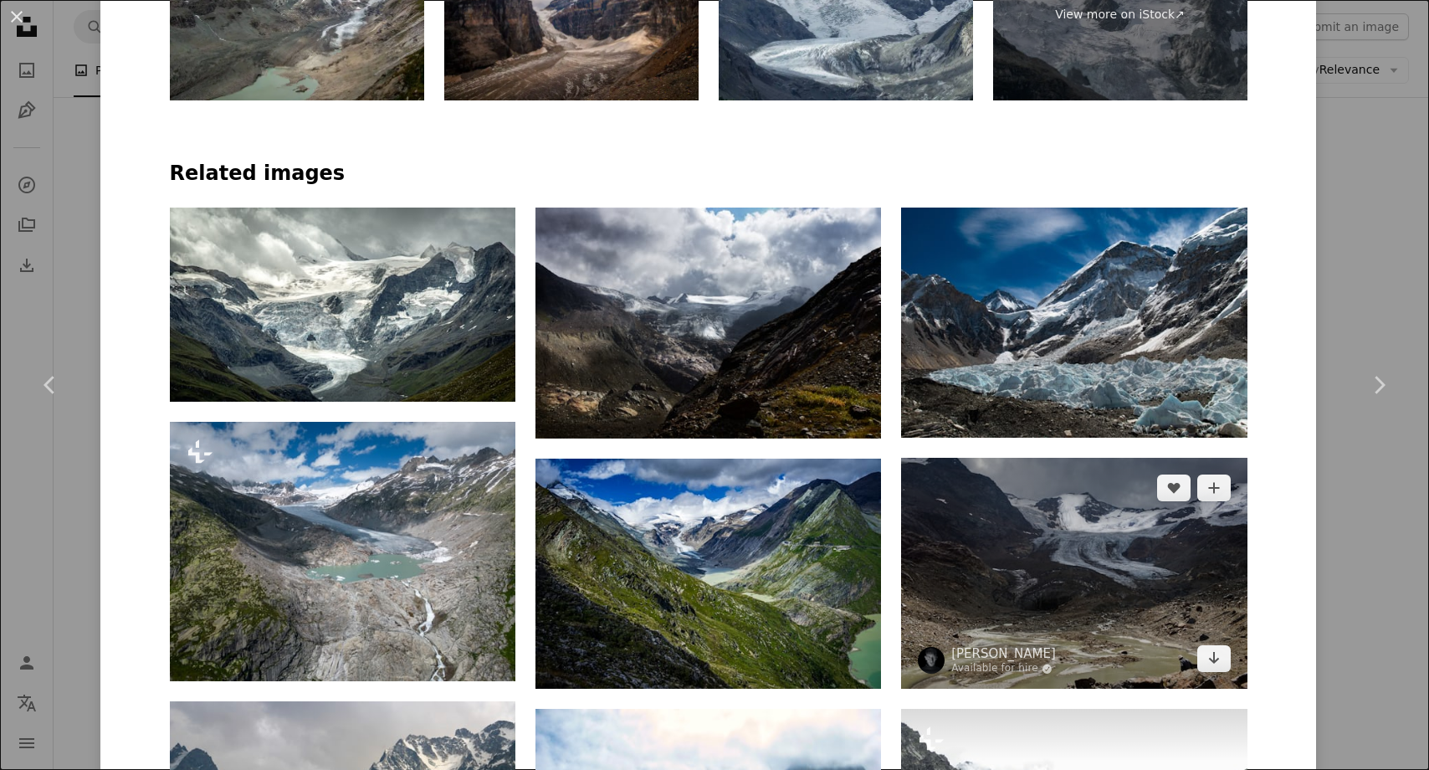
click at [1022, 623] on img at bounding box center [1074, 573] width 346 height 231
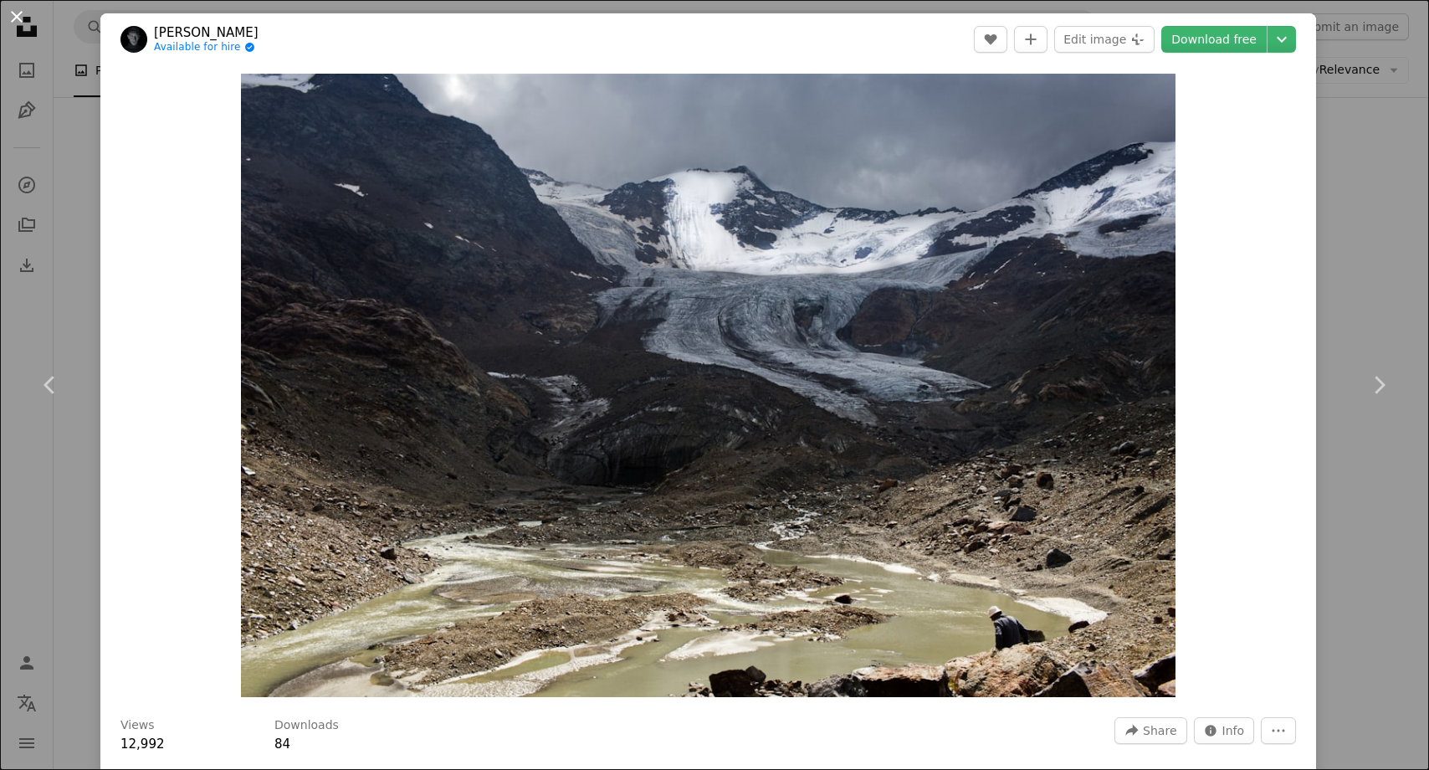
click at [20, 18] on button "An X shape" at bounding box center [17, 17] width 20 height 20
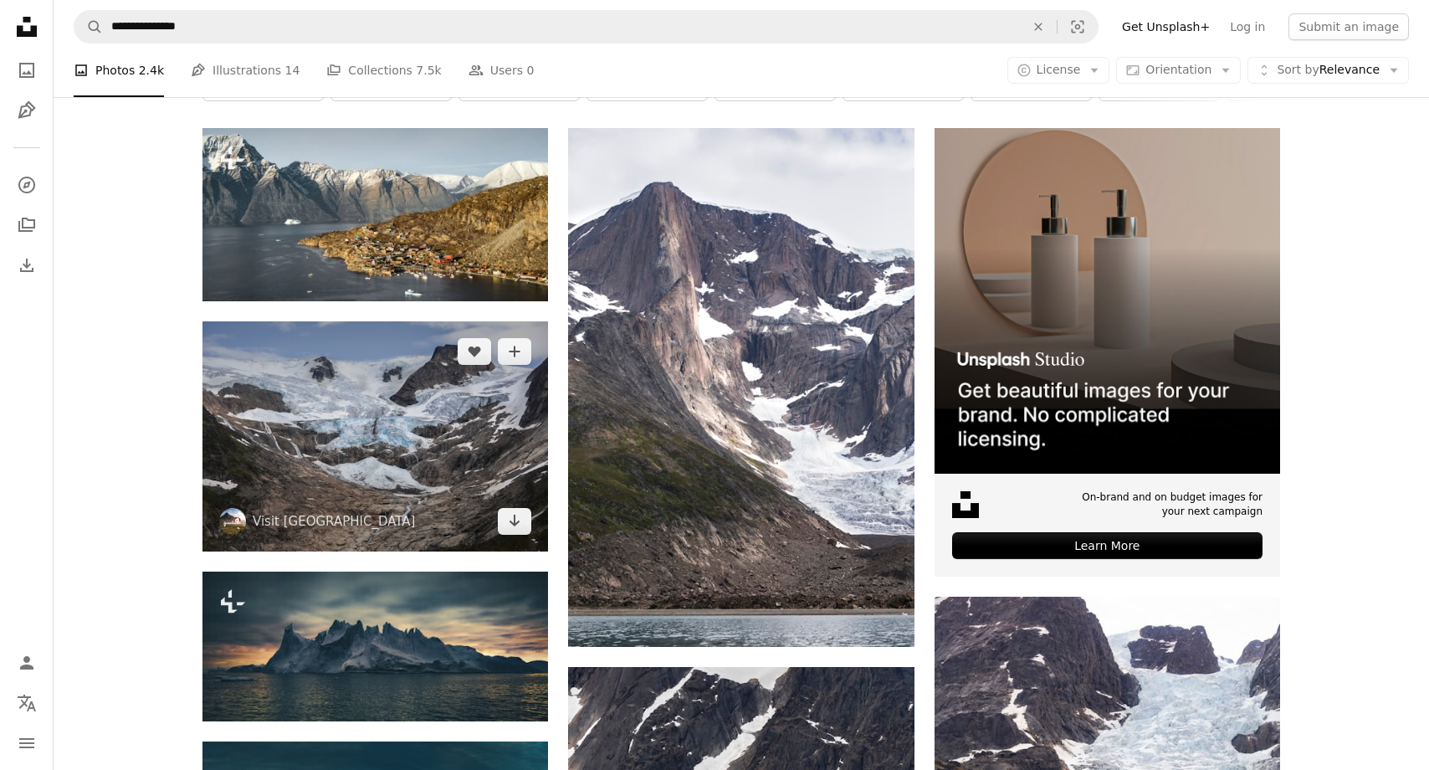
click at [351, 387] on img at bounding box center [375, 436] width 346 height 230
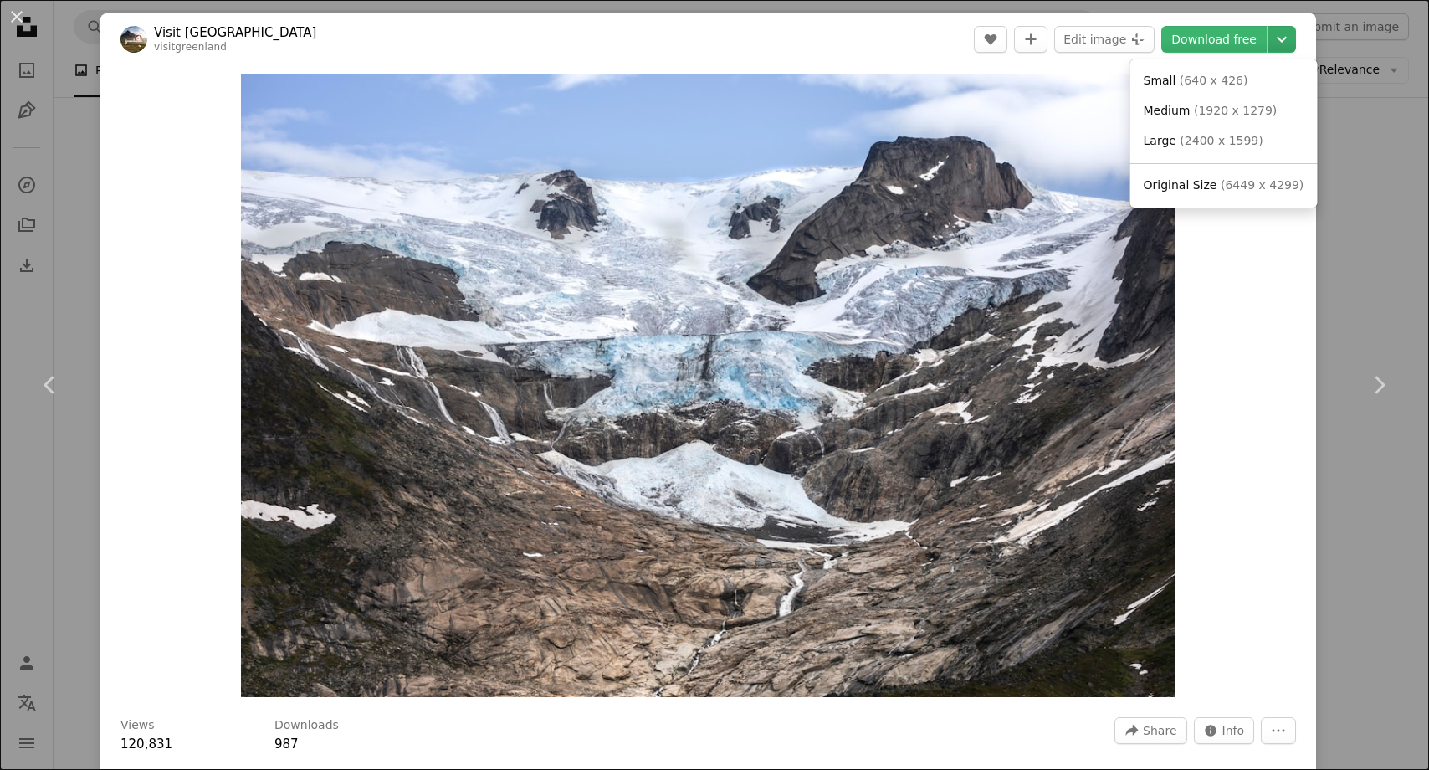
click at [1294, 38] on icon "Chevron down" at bounding box center [1282, 39] width 27 height 20
click at [1231, 179] on span "( 6449 x 4299 )" at bounding box center [1262, 184] width 83 height 13
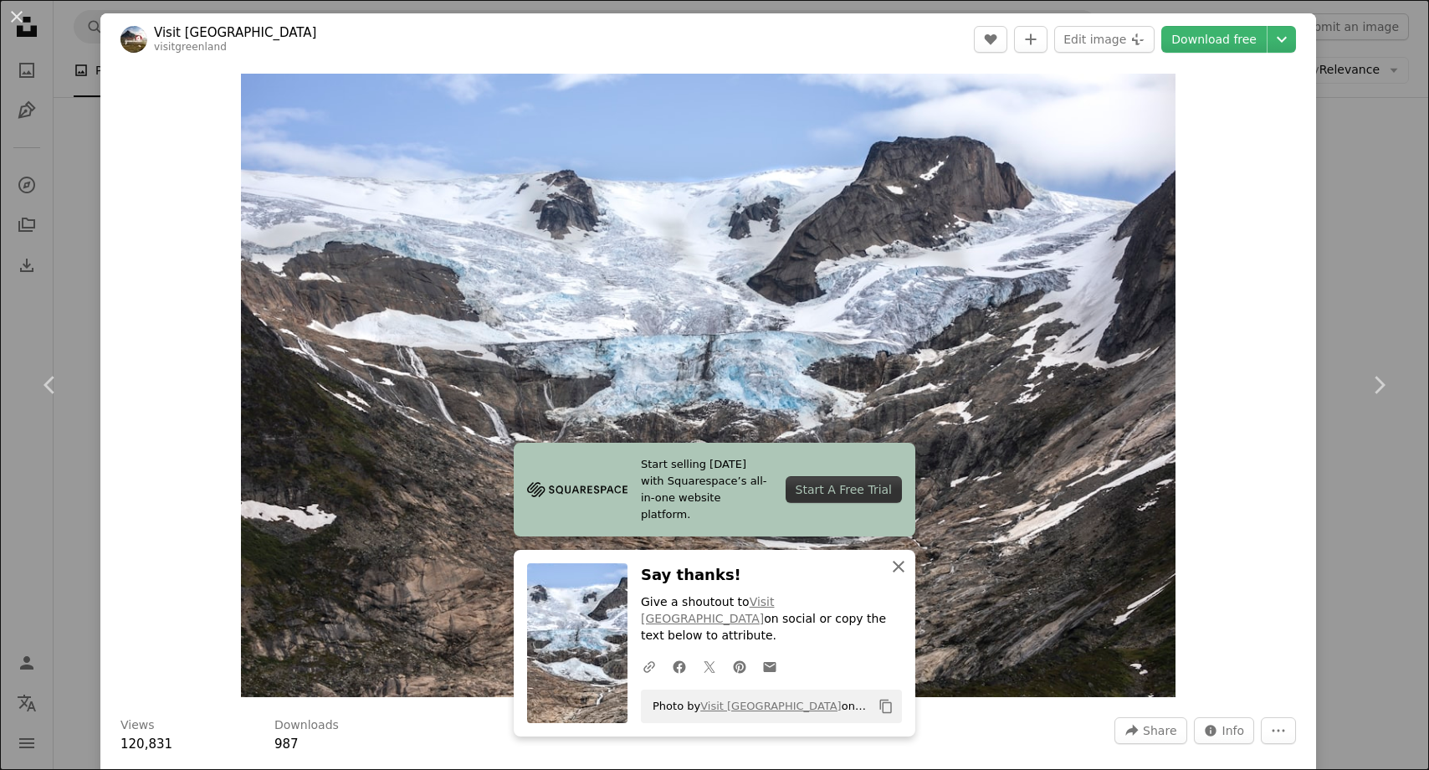
click at [895, 577] on icon "An X shape" at bounding box center [899, 566] width 20 height 20
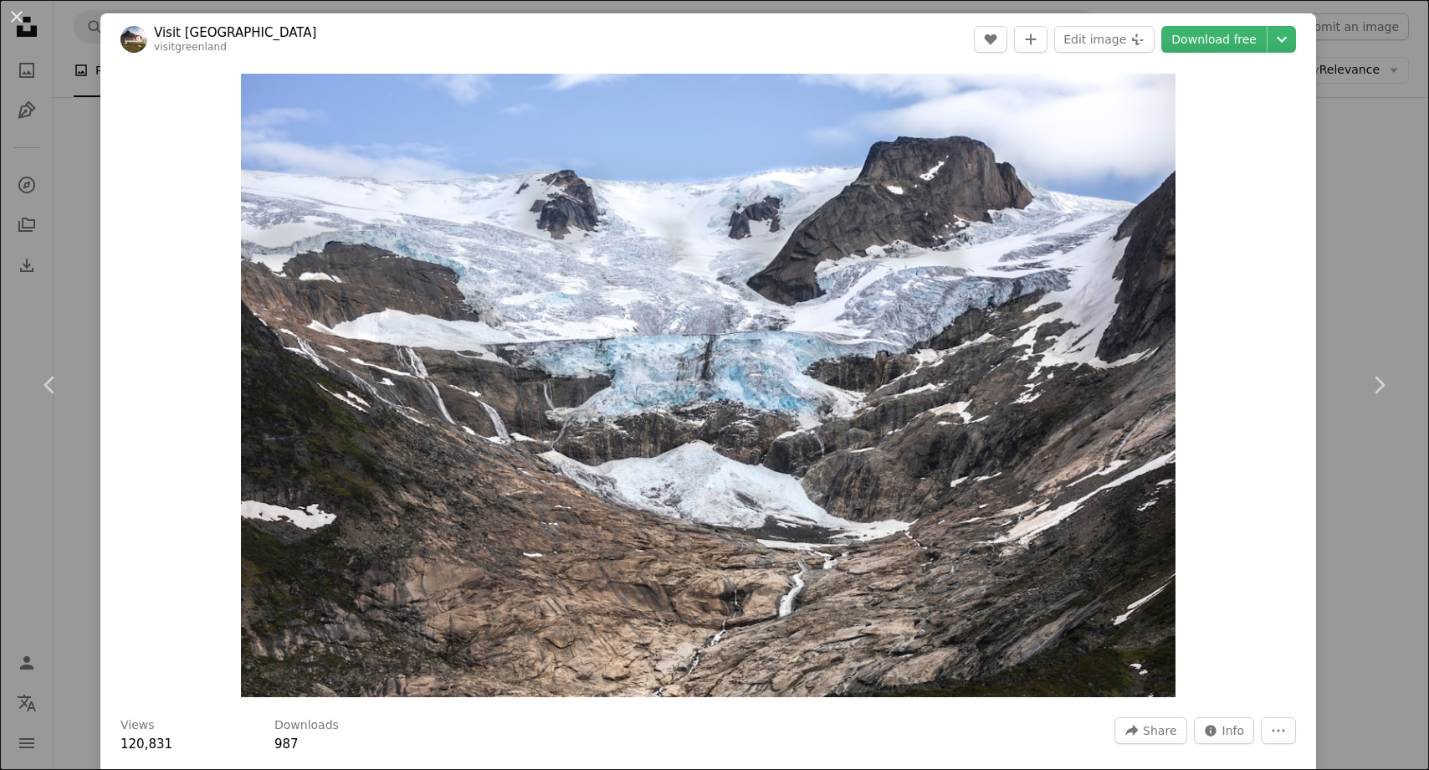
click at [1354, 166] on div "An X shape Chevron left Chevron right Visit [GEOGRAPHIC_DATA] visitgreenland A …" at bounding box center [714, 385] width 1429 height 770
